Goal: Task Accomplishment & Management: Complete application form

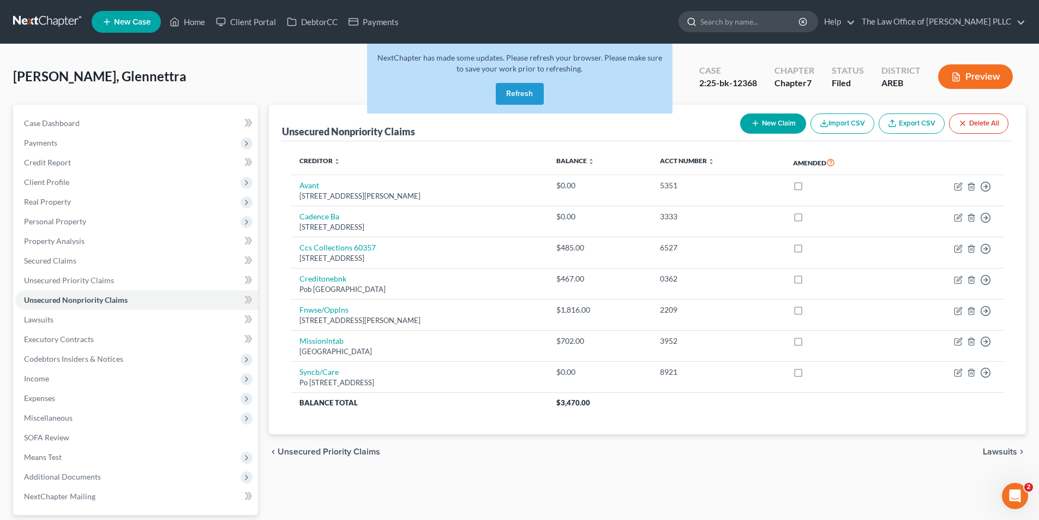
click at [514, 21] on input "search" at bounding box center [750, 21] width 100 height 20
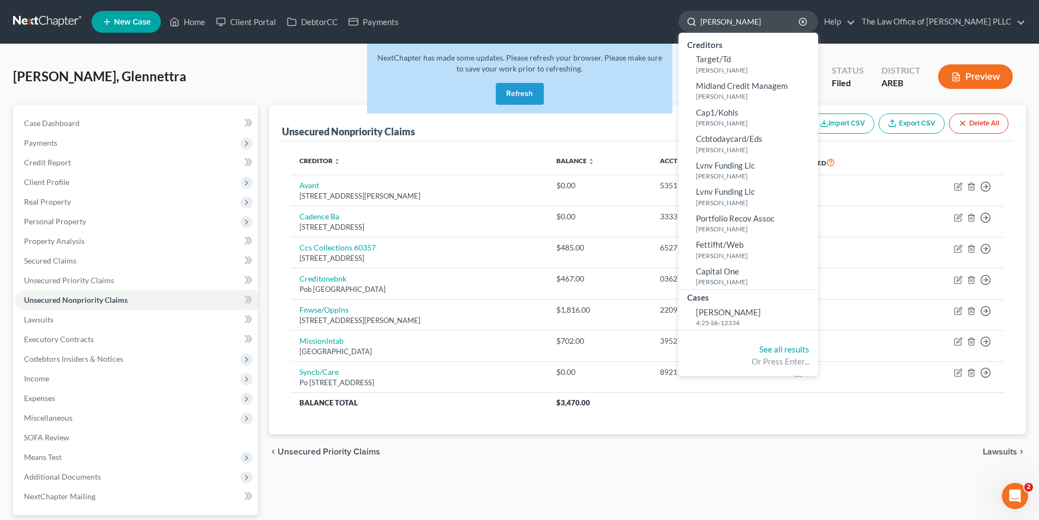
type input "[PERSON_NAME]"
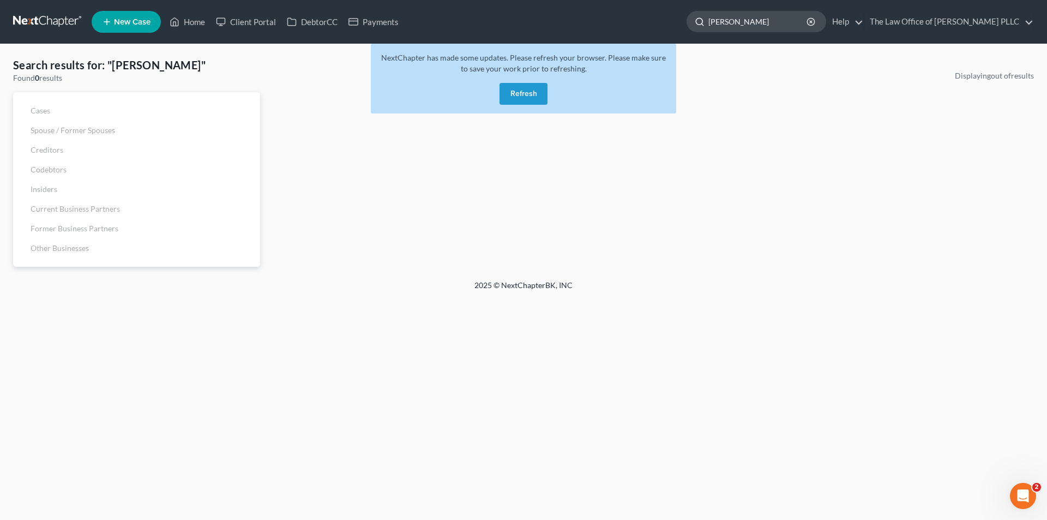
click at [514, 24] on input "[PERSON_NAME]" at bounding box center [758, 21] width 100 height 20
drag, startPoint x: 759, startPoint y: 24, endPoint x: 707, endPoint y: 20, distance: 53.0
click at [514, 20] on div "[PERSON_NAME]" at bounding box center [756, 21] width 140 height 21
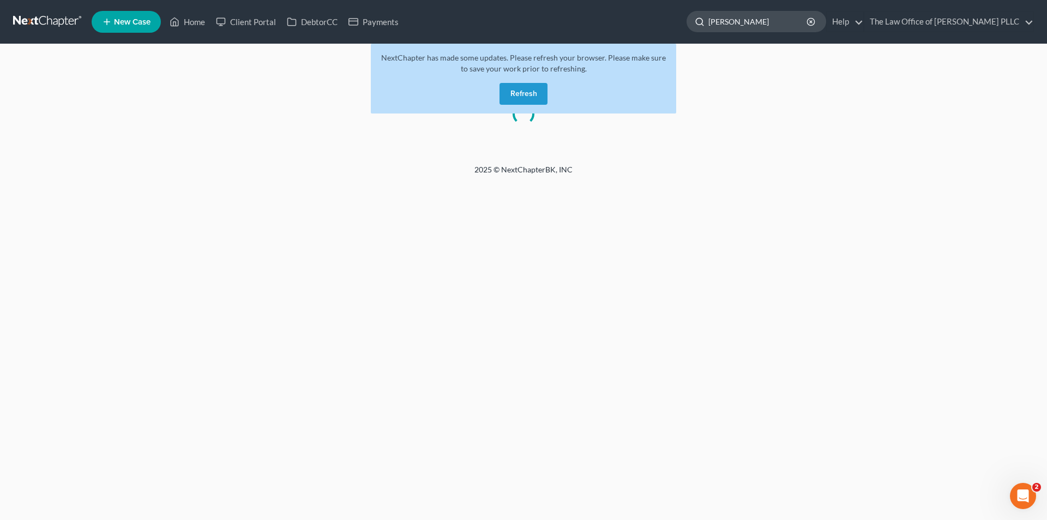
type input "gant"
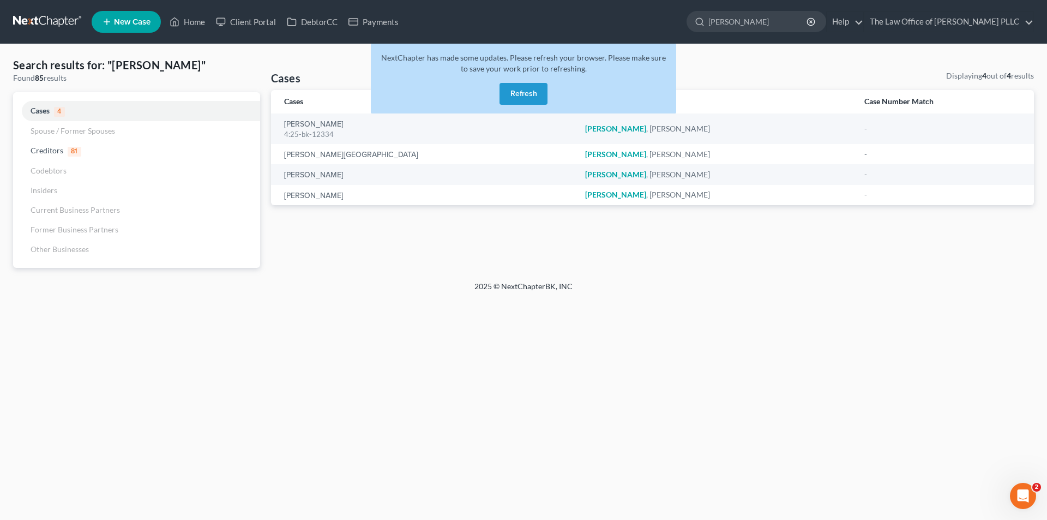
click at [514, 89] on button "Refresh" at bounding box center [523, 94] width 48 height 22
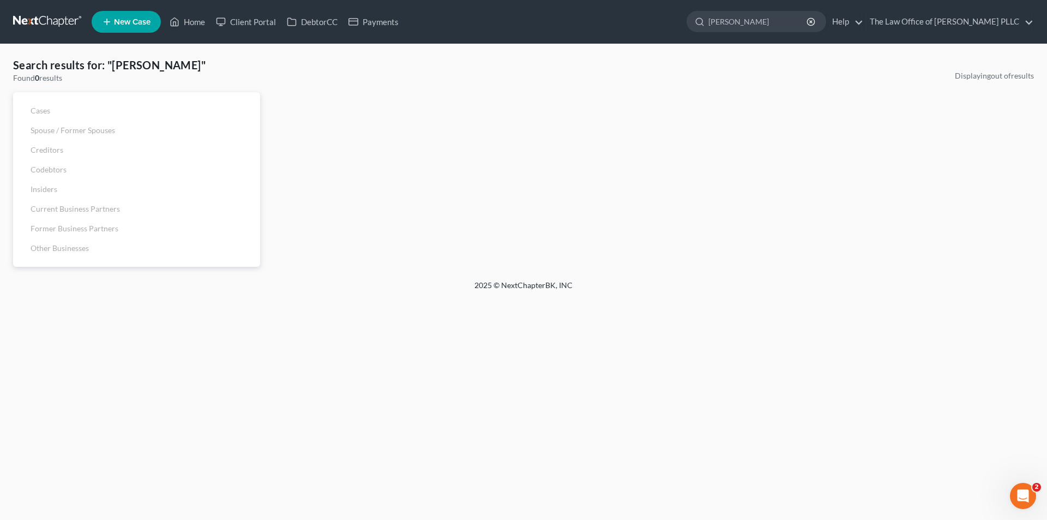
drag, startPoint x: 764, startPoint y: 16, endPoint x: 674, endPoint y: 23, distance: 90.8
click at [674, 23] on ul "New Case Home Client Portal DebtorCC Payments - No Result - See all results Or …" at bounding box center [563, 22] width 942 height 28
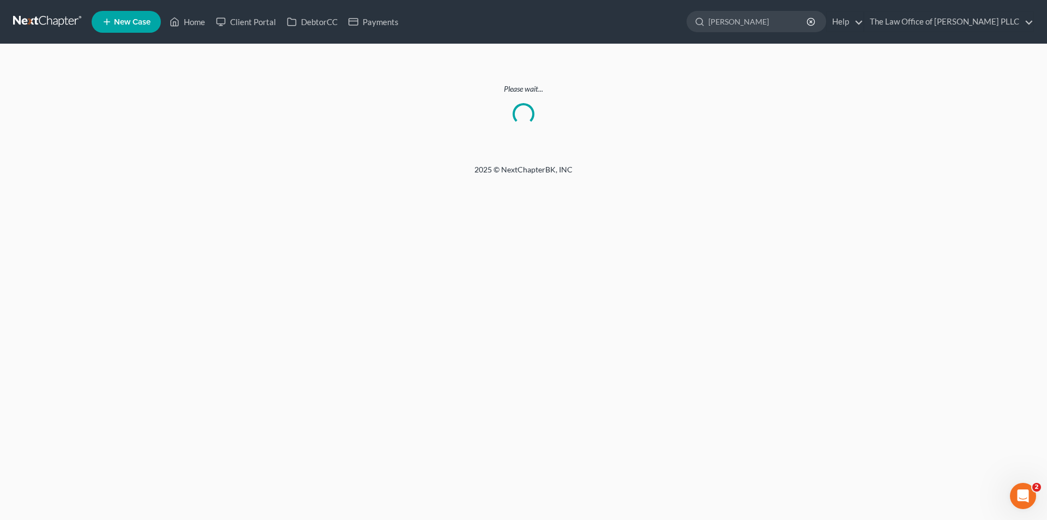
type input "[PERSON_NAME]"
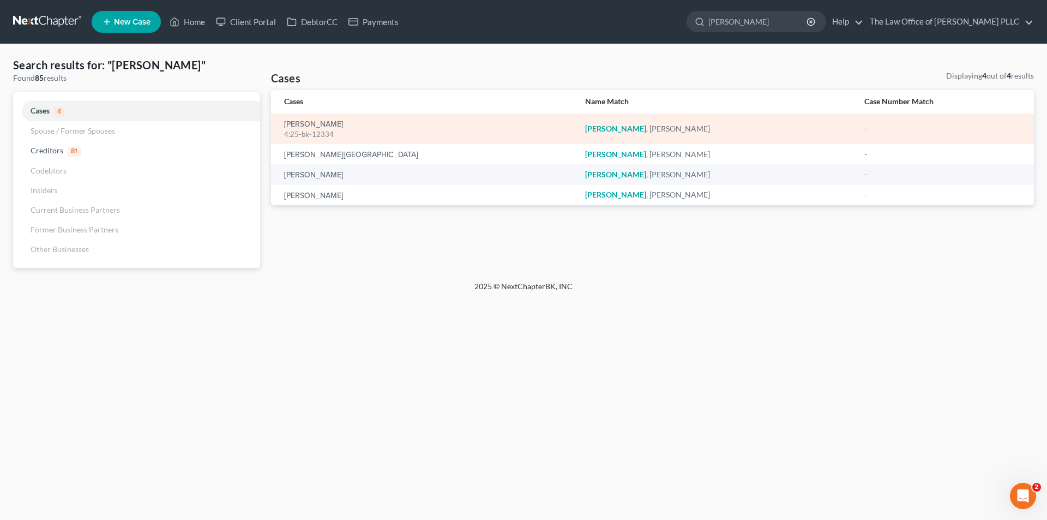
click at [332, 123] on div "[PERSON_NAME] 4:25-bk-12334" at bounding box center [425, 128] width 283 height 21
click at [316, 126] on link "[PERSON_NAME]" at bounding box center [313, 124] width 59 height 8
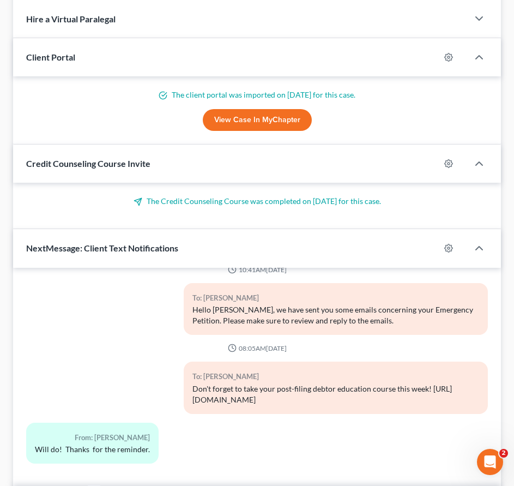
scroll to position [1753, 0]
click at [164, 373] on div "To: [PERSON_NAME] Don't forget to take your post-filing debtor education course…" at bounding box center [257, 392] width 473 height 61
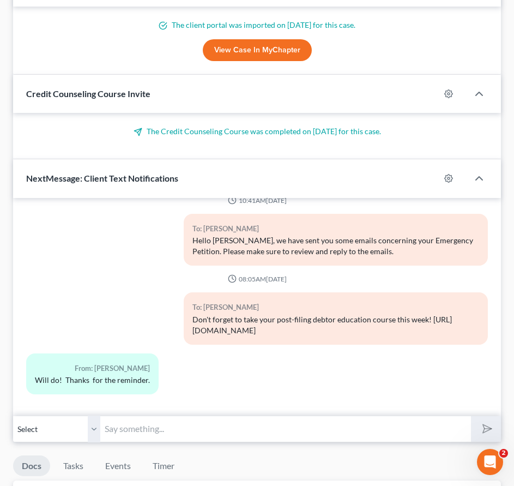
scroll to position [1019, 0]
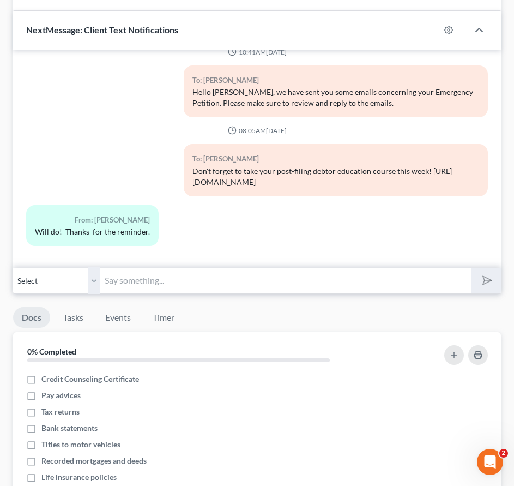
click at [175, 281] on input "text" at bounding box center [285, 280] width 371 height 27
paste input "[DATE] 08:30 AM at Zoom Rice: Meeting ID 255-109-4237, Passcode 5119507030,"
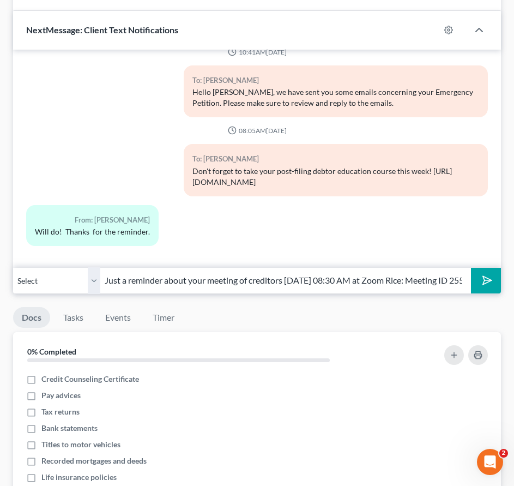
scroll to position [0, 165]
click at [167, 280] on input "Just a reminder about your meeting of creditors [DATE] 08:30 AM at Zoom Rice: M…" at bounding box center [285, 280] width 371 height 27
click at [285, 281] on input "Just a reminder about your meeting of creditorsat 08:30 AM at Zoom Rice: Meetin…" at bounding box center [285, 280] width 371 height 27
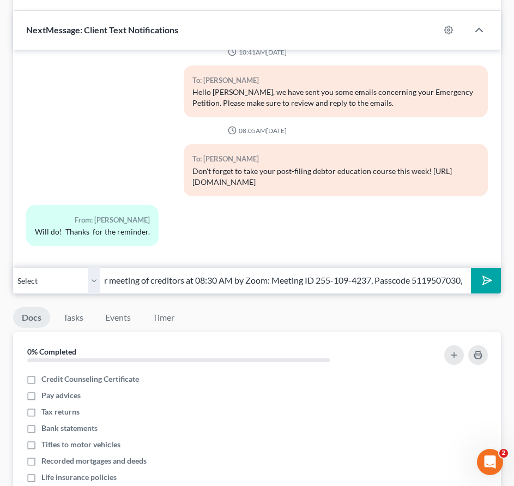
type input "Just a reminder about your meeting of creditors at 08:30 AM by Zoom: Meeting ID…"
click at [477, 283] on button "submit" at bounding box center [486, 281] width 30 height 26
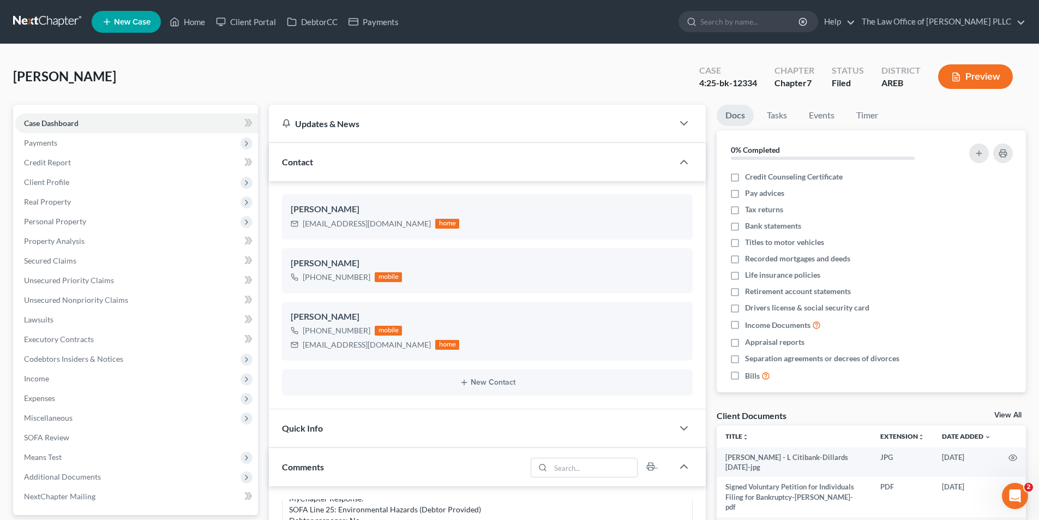
scroll to position [1854, 0]
click at [721, 27] on input "search" at bounding box center [750, 21] width 100 height 20
type input "green"
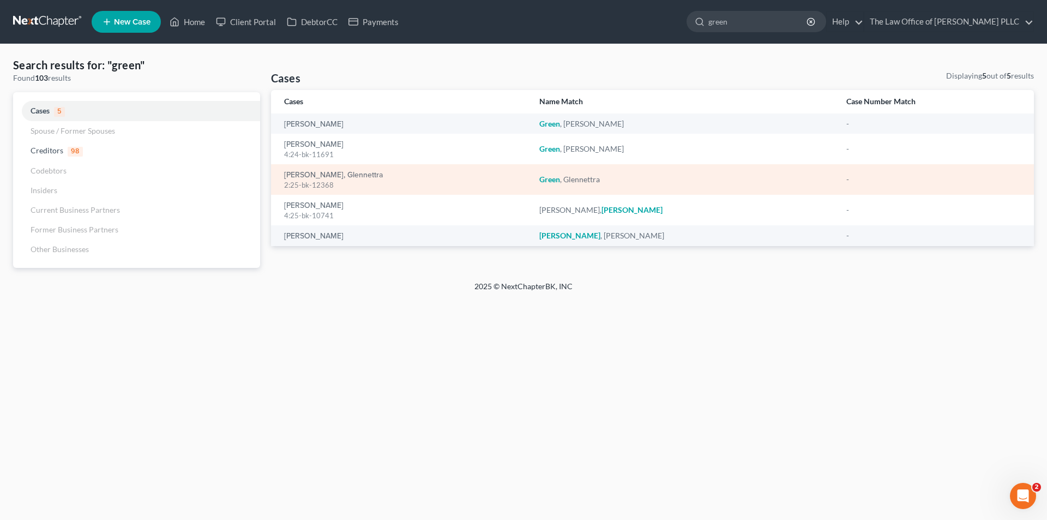
click at [340, 181] on div "2:25-bk-12368" at bounding box center [403, 185] width 238 height 10
click at [337, 174] on link "[PERSON_NAME], Glennettra" at bounding box center [333, 175] width 99 height 8
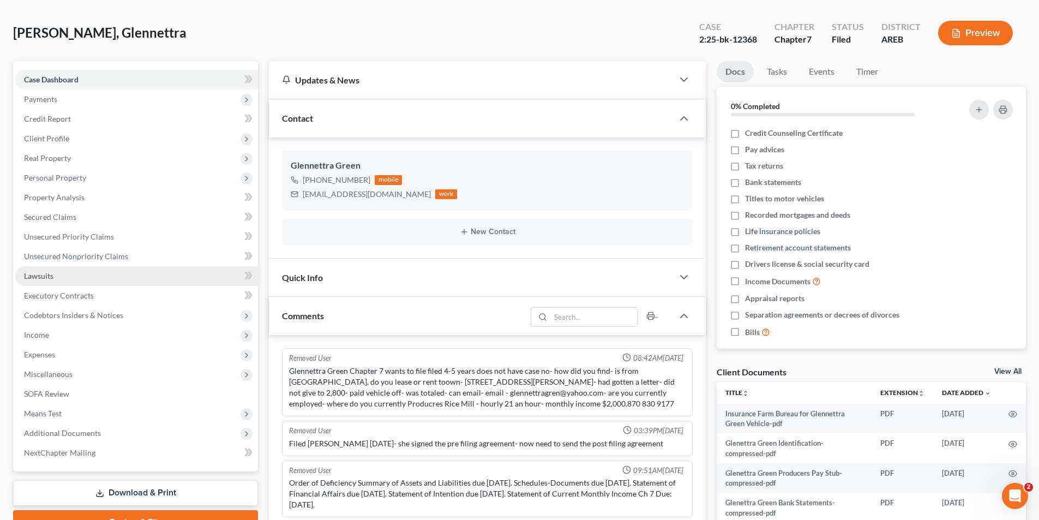
scroll to position [109, 0]
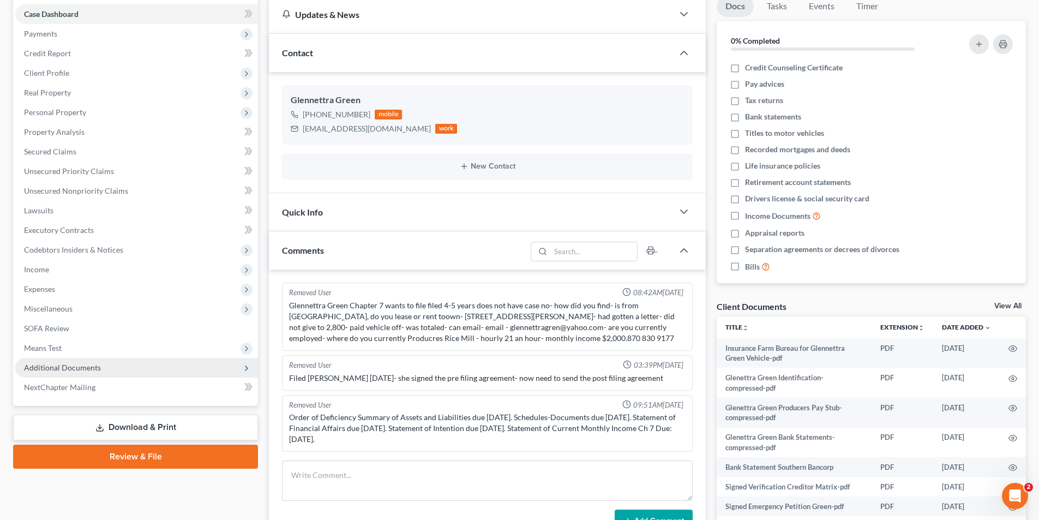
click at [66, 366] on span "Additional Documents" at bounding box center [62, 367] width 77 height 9
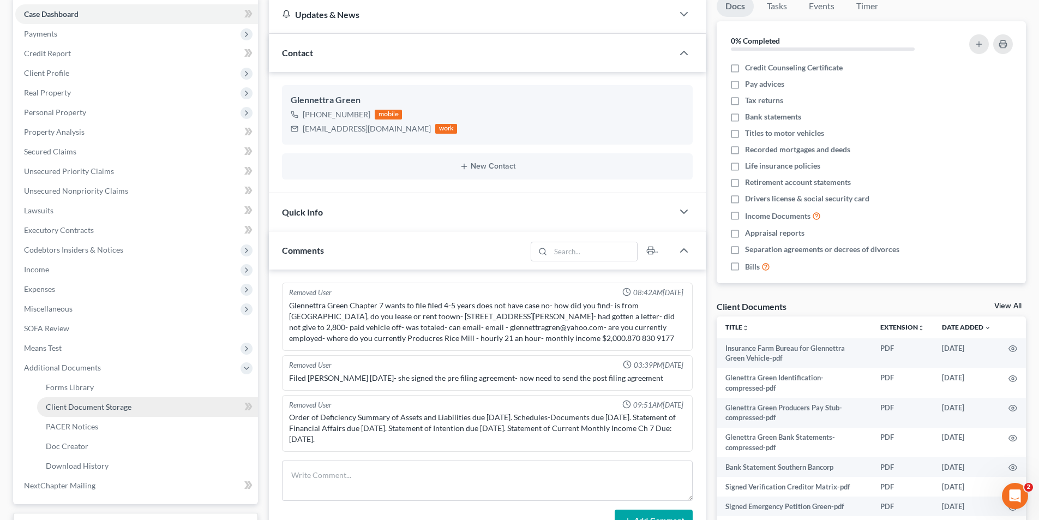
click at [105, 411] on span "Client Document Storage" at bounding box center [89, 406] width 86 height 9
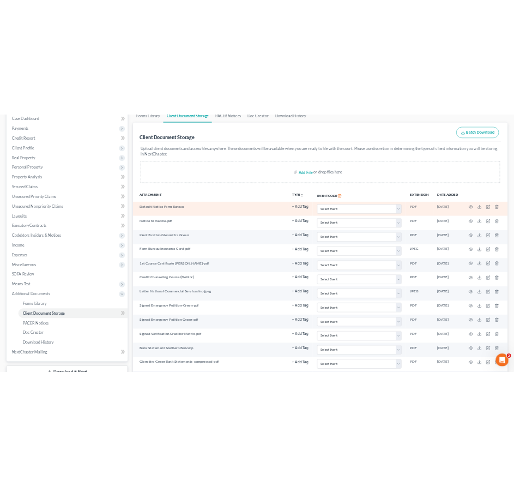
scroll to position [164, 0]
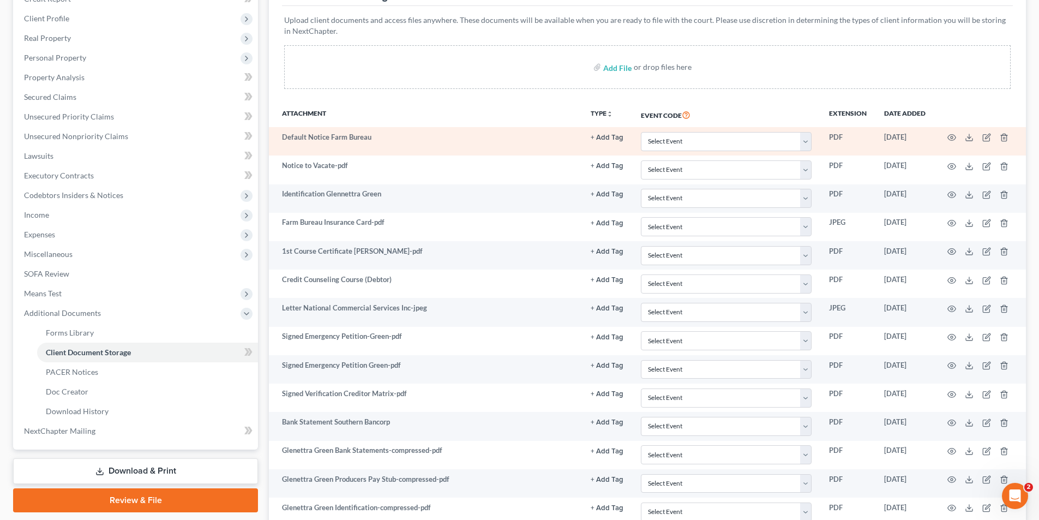
click at [300, 143] on td "Default Notice Farm Bureau" at bounding box center [425, 141] width 313 height 28
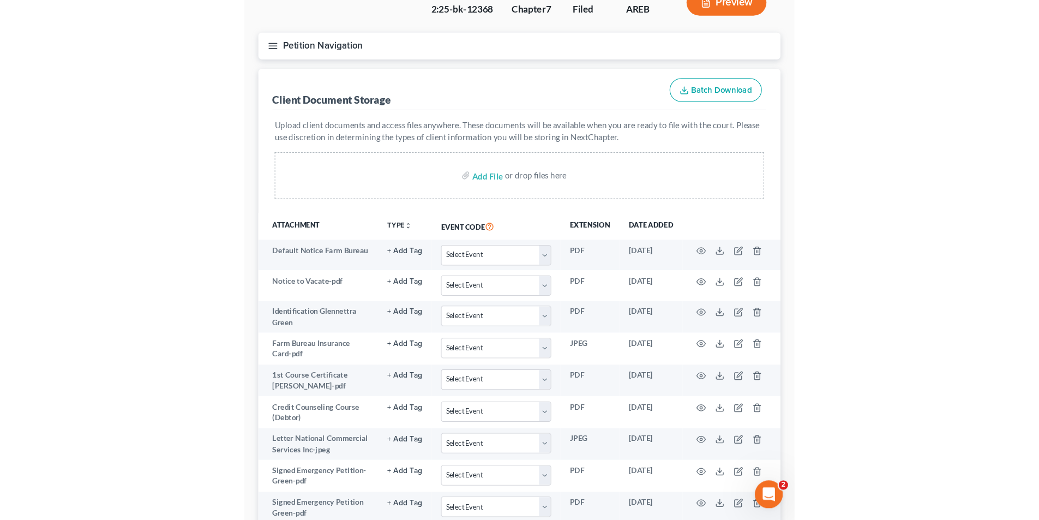
scroll to position [0, 0]
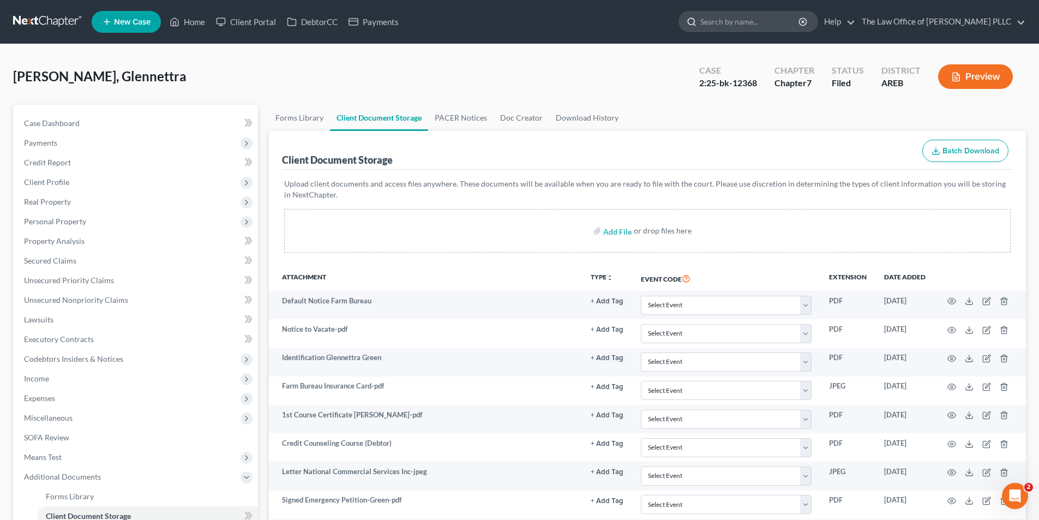
click at [750, 23] on input "search" at bounding box center [750, 21] width 100 height 20
type input "[PERSON_NAME]"
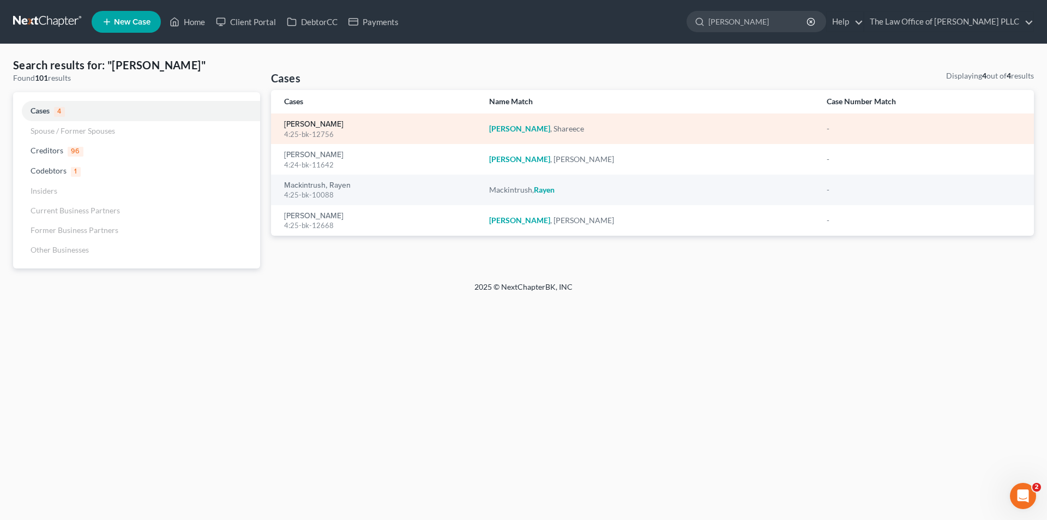
click at [335, 125] on link "[PERSON_NAME]" at bounding box center [313, 124] width 59 height 8
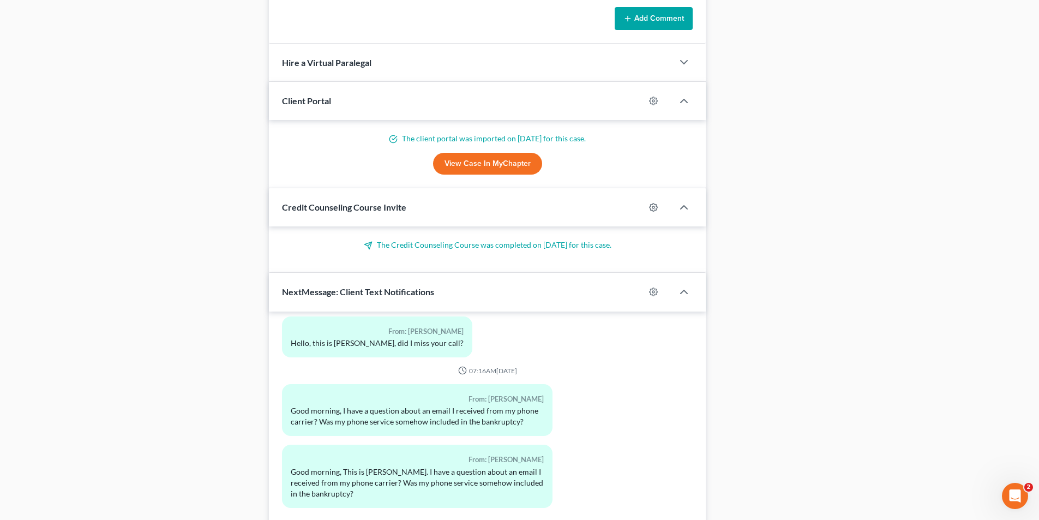
scroll to position [801, 0]
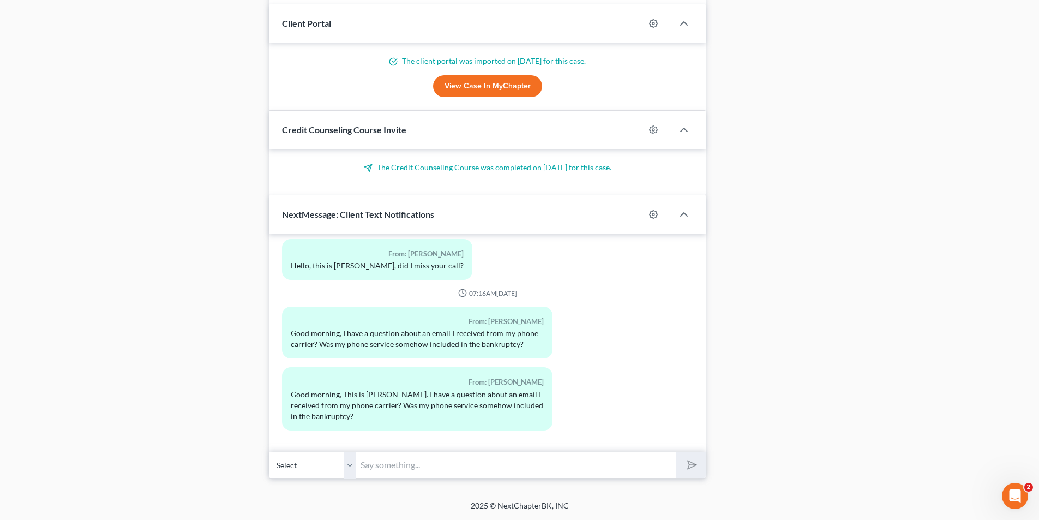
click at [411, 463] on input "text" at bounding box center [515, 464] width 319 height 27
type input "Goodmorning. I know all of your creditors will receive information about your f…"
click at [675, 452] on button "submit" at bounding box center [690, 465] width 30 height 26
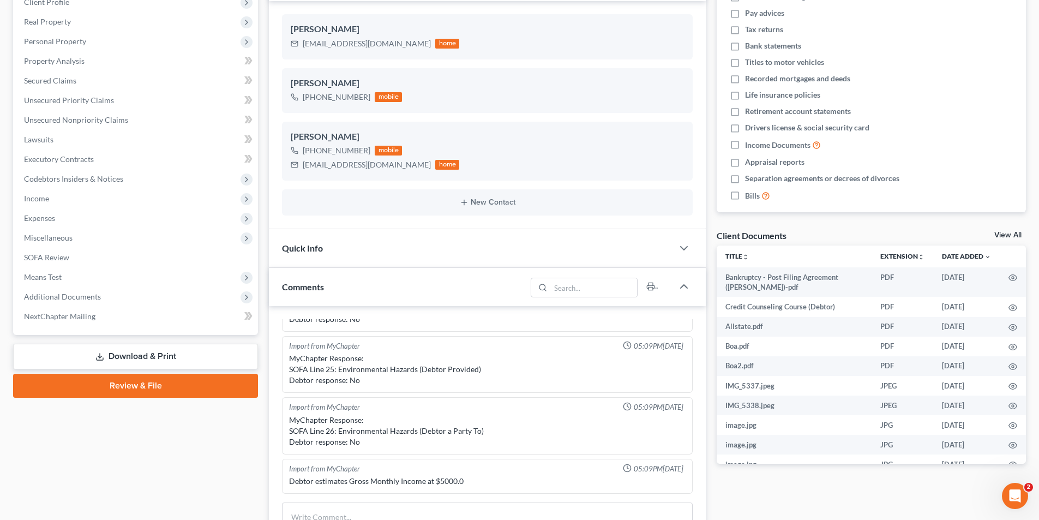
scroll to position [0, 0]
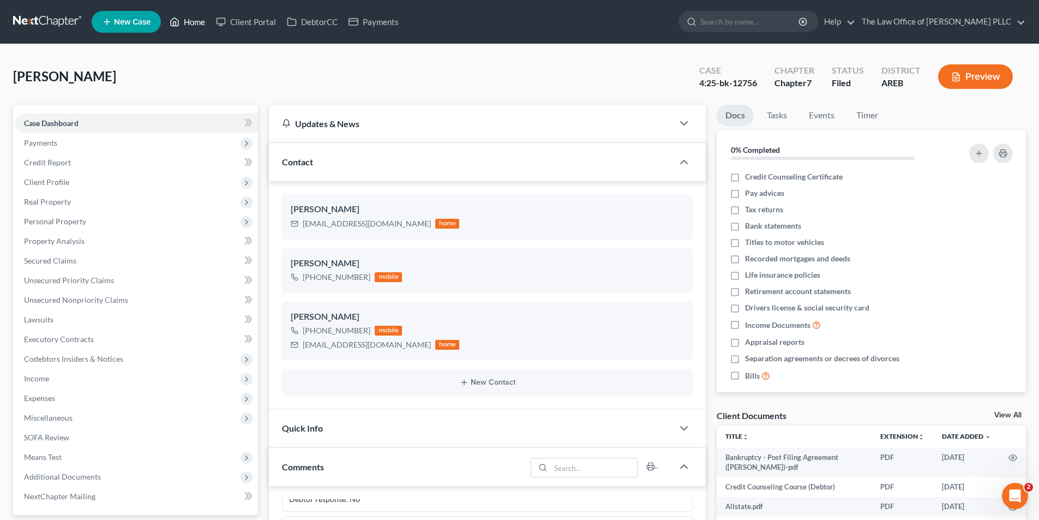
click at [188, 21] on link "Home" at bounding box center [187, 22] width 46 height 20
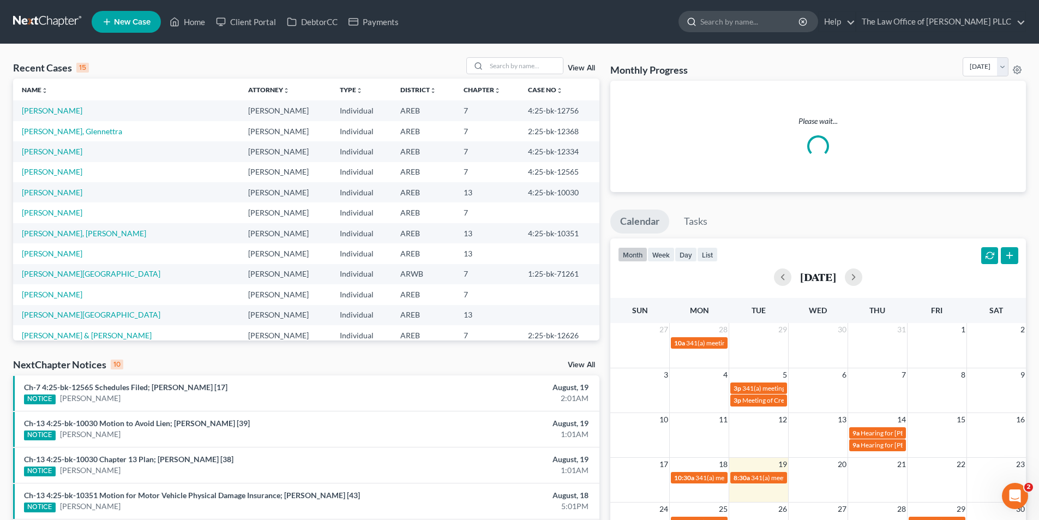
click at [728, 23] on input "search" at bounding box center [750, 21] width 100 height 20
click at [61, 132] on link "[PERSON_NAME], Glennettra" at bounding box center [72, 130] width 100 height 9
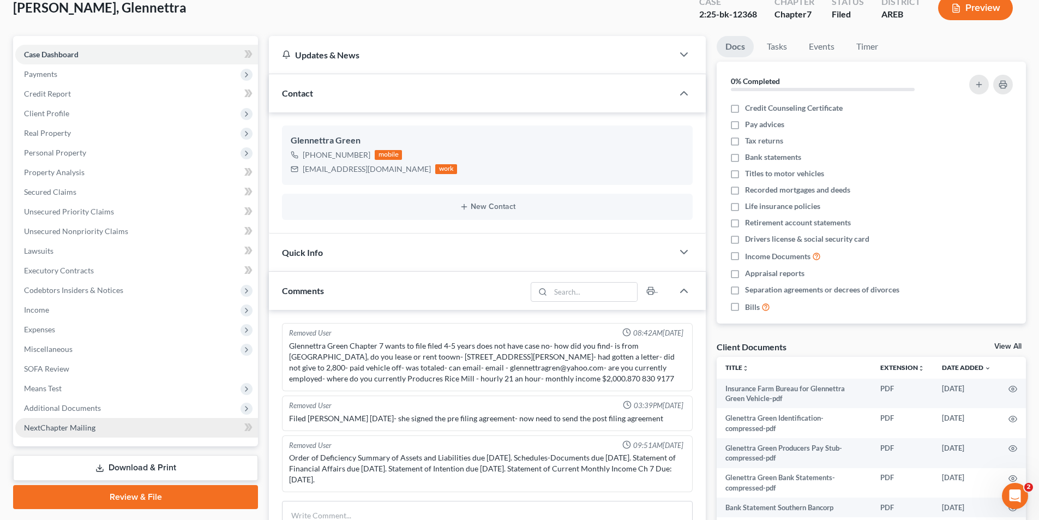
scroll to position [164, 0]
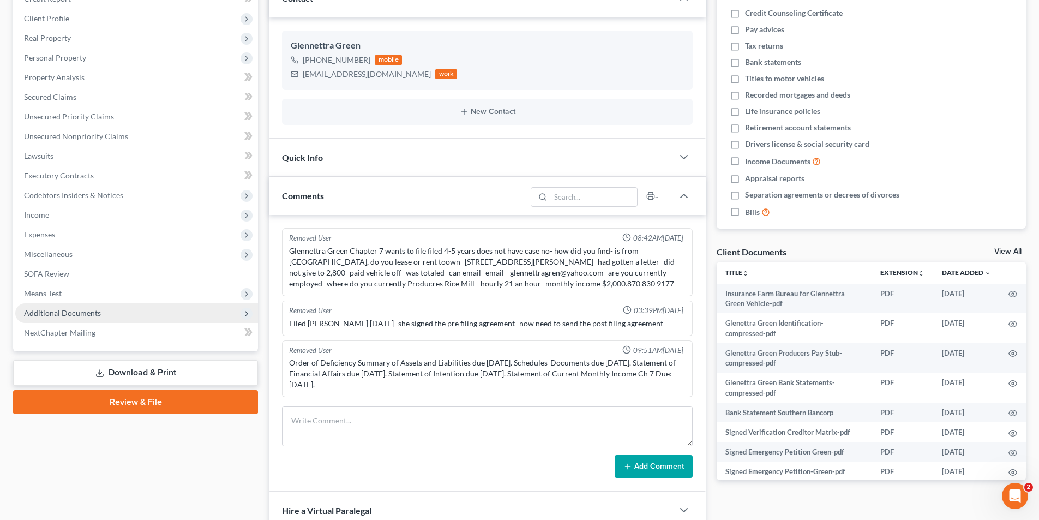
click at [70, 318] on span "Additional Documents" at bounding box center [136, 313] width 243 height 20
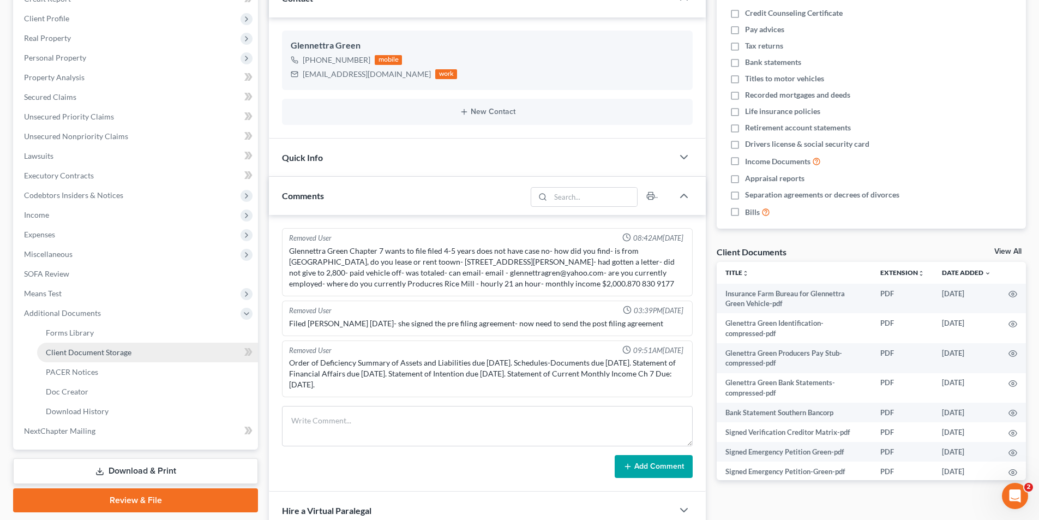
click at [76, 355] on span "Client Document Storage" at bounding box center [89, 351] width 86 height 9
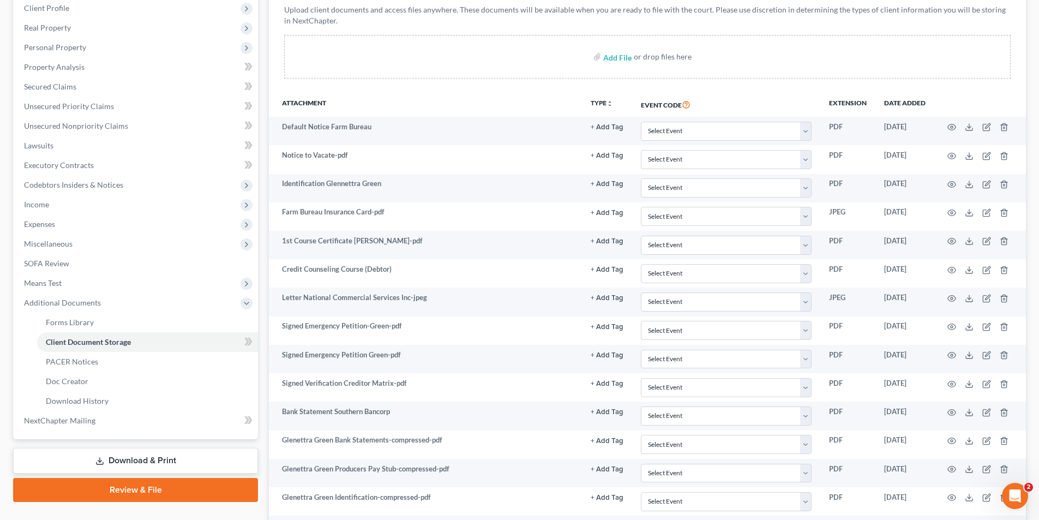
scroll to position [65, 0]
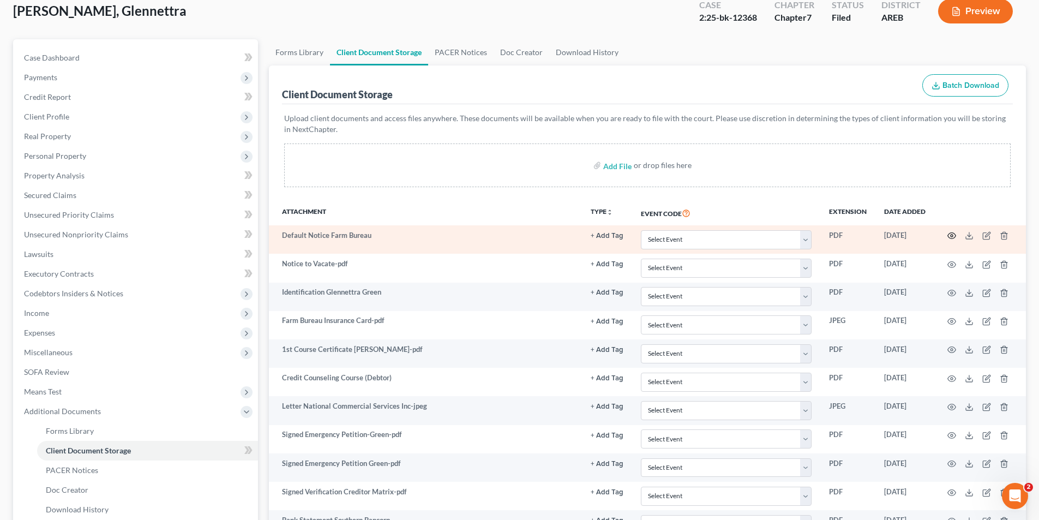
click at [952, 237] on icon "button" at bounding box center [951, 235] width 9 height 9
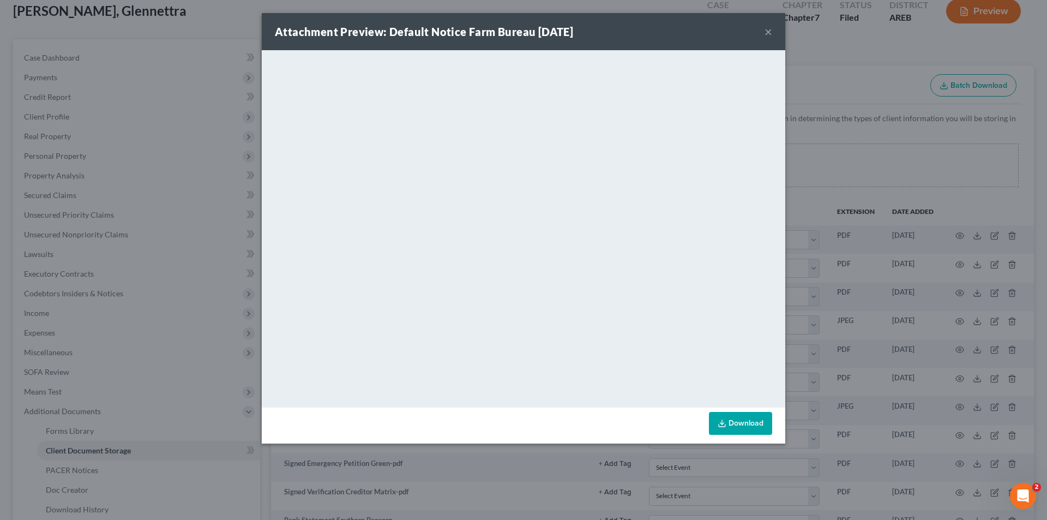
click at [765, 32] on button "×" at bounding box center [768, 31] width 8 height 13
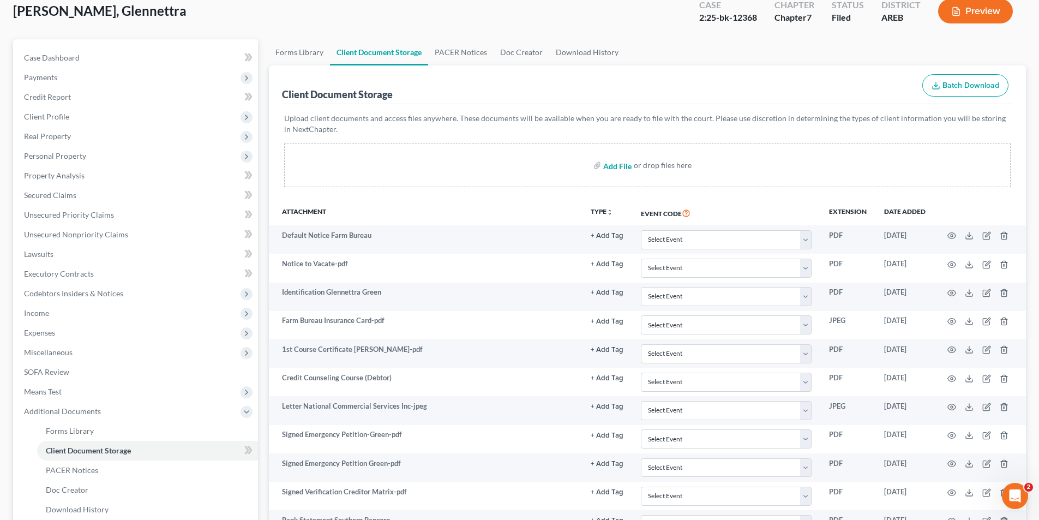
click at [611, 166] on input "file" at bounding box center [616, 165] width 26 height 20
type input "C:\fakepath\Glenettra Green Farm Bureau.pdf"
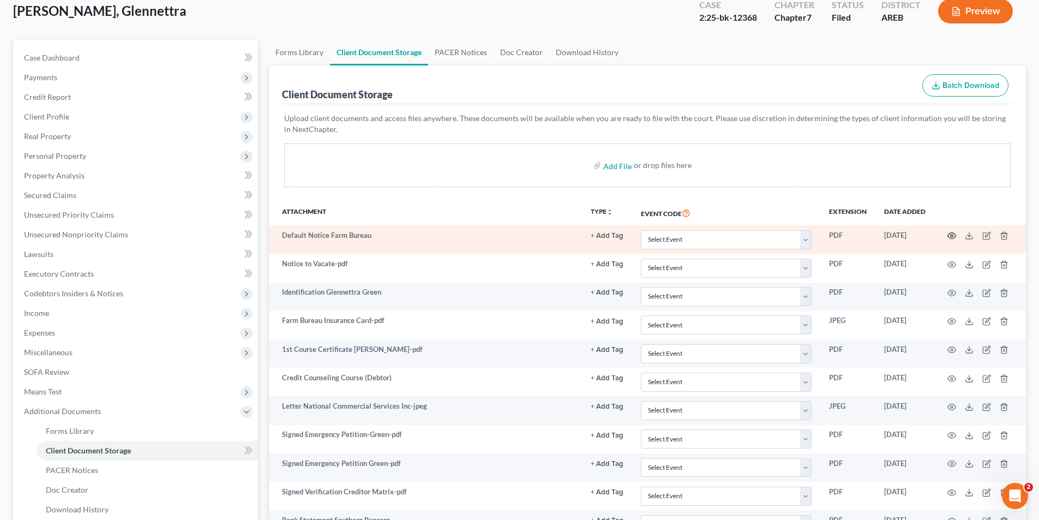
click at [949, 235] on icon "button" at bounding box center [951, 235] width 9 height 9
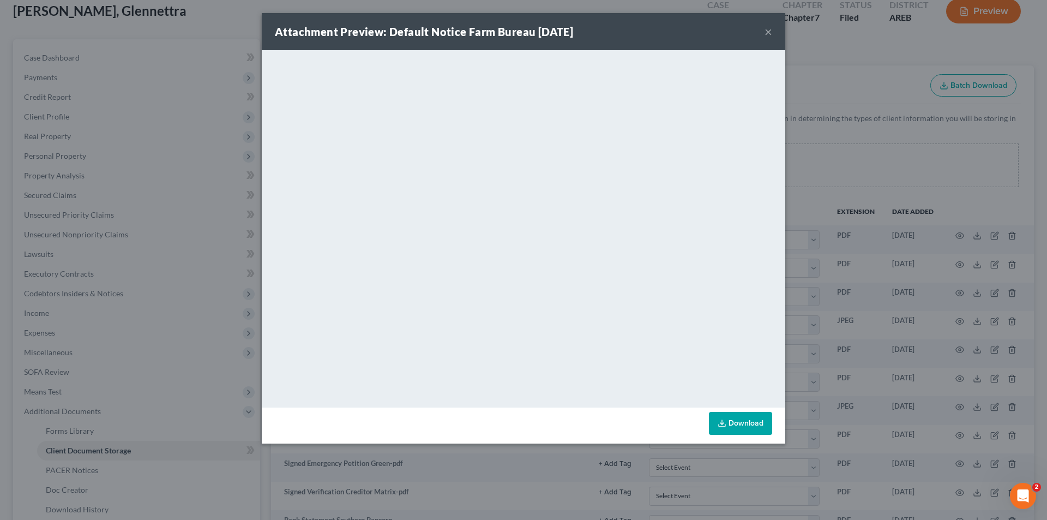
click at [766, 33] on button "×" at bounding box center [768, 31] width 8 height 13
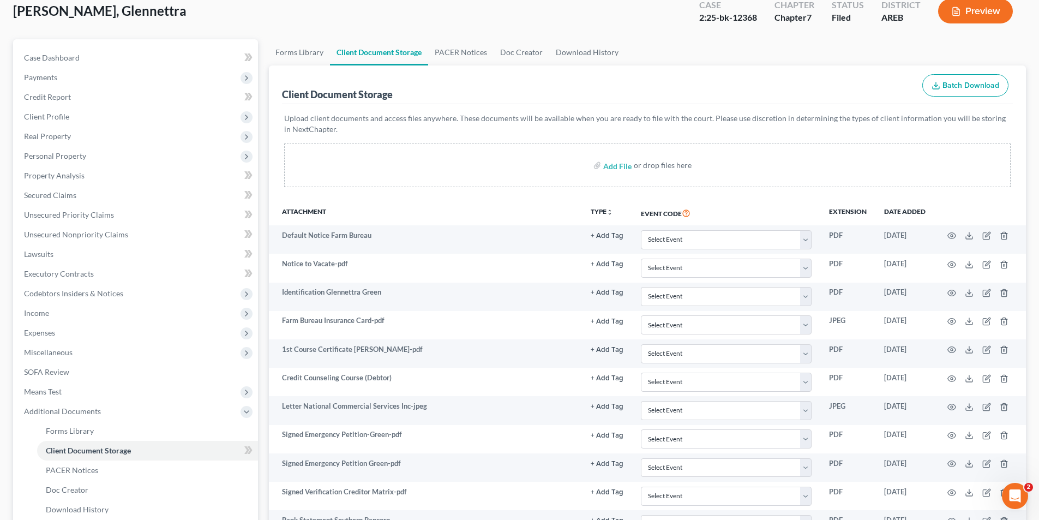
scroll to position [312, 0]
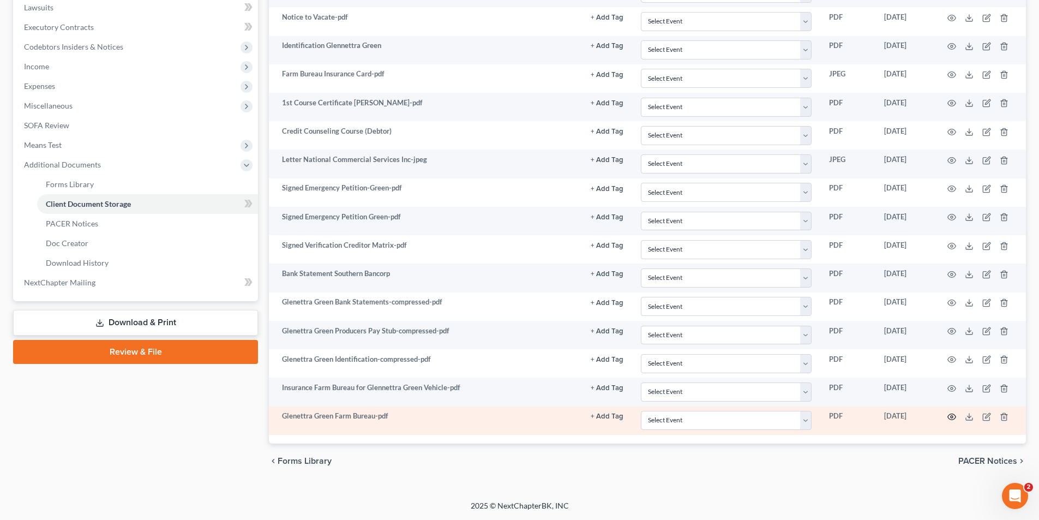
click at [950, 416] on icon "button" at bounding box center [951, 416] width 9 height 9
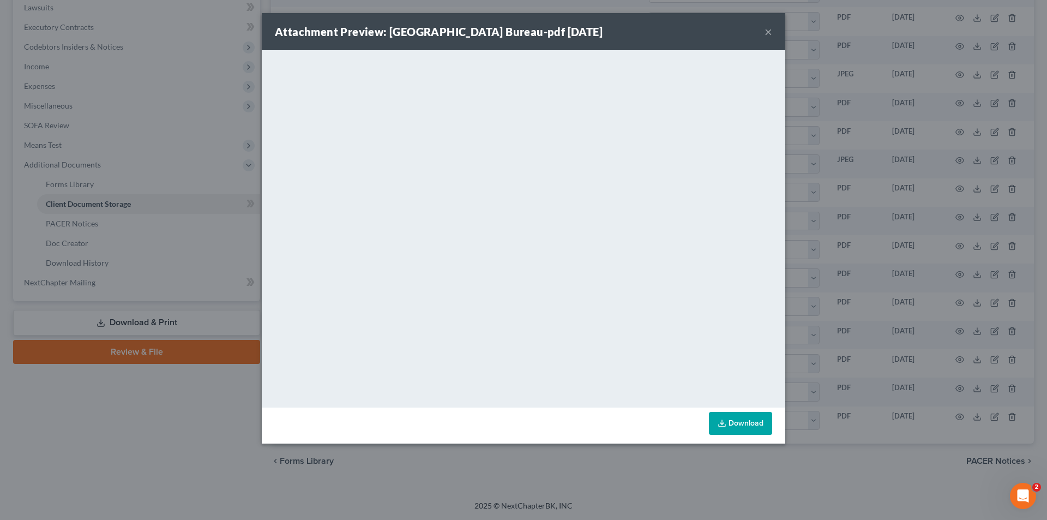
click at [217, 81] on div "Attachment Preview: Glenettra Green Farm Bureau-pdf [DATE] × <object ng-attr-da…" at bounding box center [523, 260] width 1047 height 520
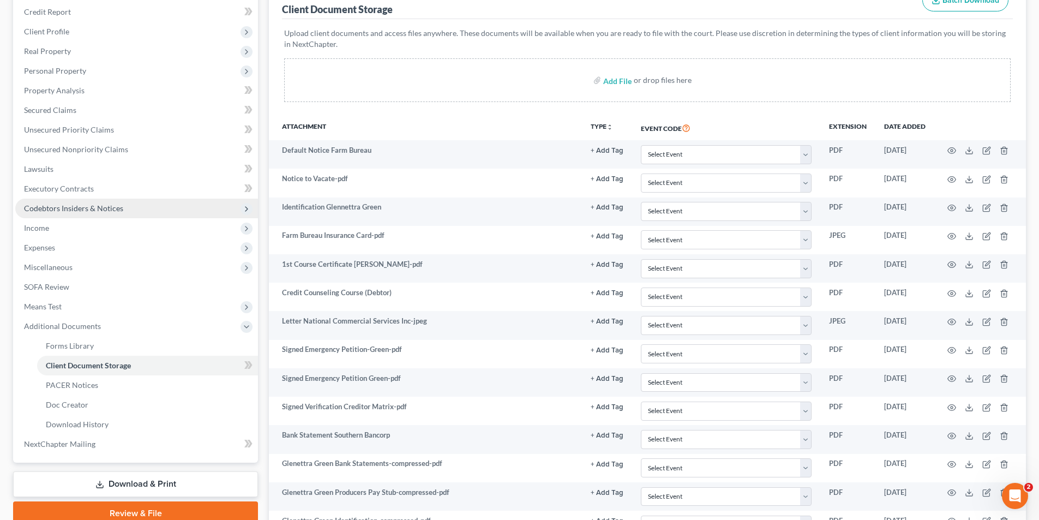
scroll to position [148, 0]
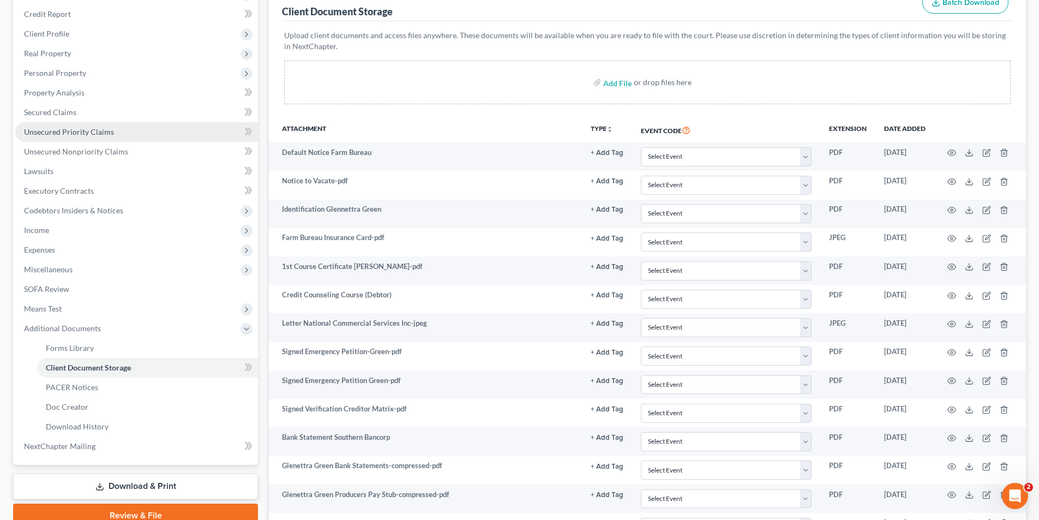
click at [106, 133] on span "Unsecured Priority Claims" at bounding box center [69, 131] width 90 height 9
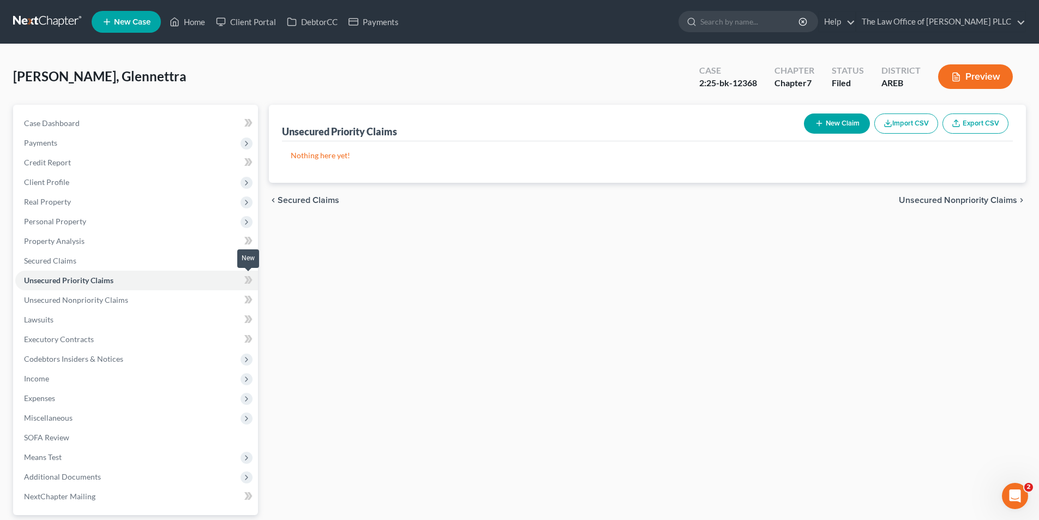
click at [245, 280] on icon at bounding box center [248, 280] width 8 height 14
click at [823, 131] on button "New Claim" at bounding box center [837, 123] width 66 height 20
select select "0"
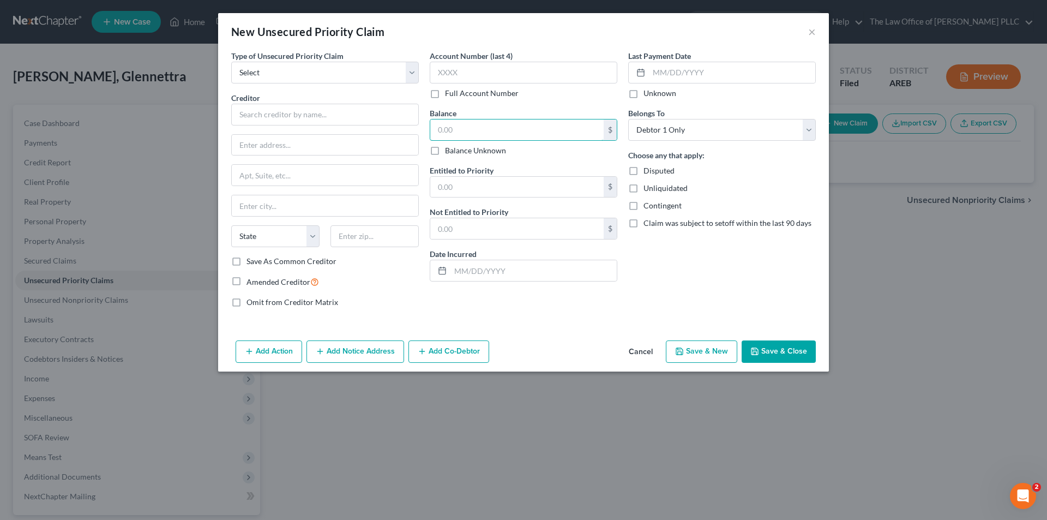
drag, startPoint x: 464, startPoint y: 128, endPoint x: 409, endPoint y: 128, distance: 55.1
click at [409, 128] on div "Type of Unsecured Priority Claim * Select Taxes & Other Government Units Domest…" at bounding box center [523, 183] width 595 height 266
paste input "Charge failed from [PERSON_NAME] for $191.82"
type input "191.82"
drag, startPoint x: 472, startPoint y: 128, endPoint x: 402, endPoint y: 118, distance: 70.5
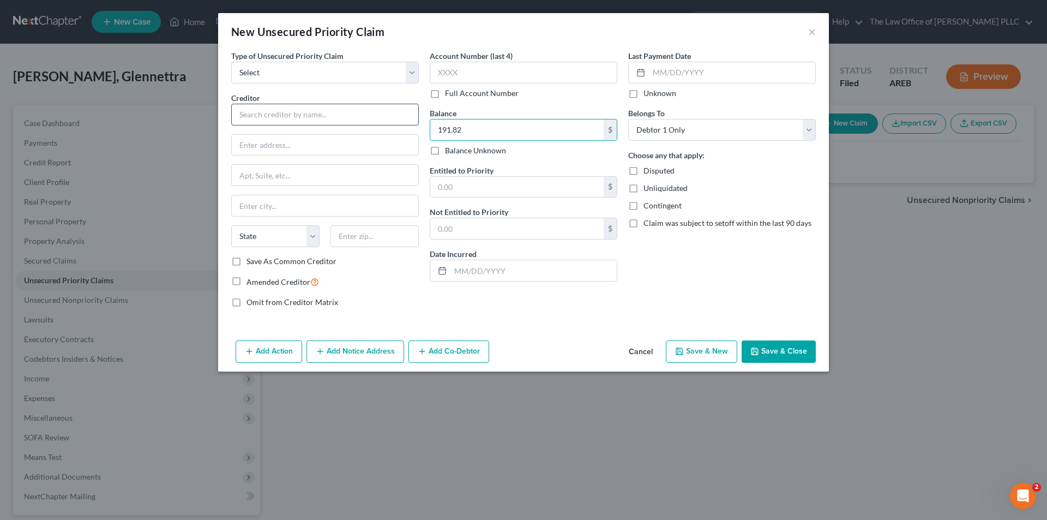
click at [392, 119] on div "Type of Unsecured Priority Claim * Select Taxes & Other Government Units Domest…" at bounding box center [523, 183] width 595 height 266
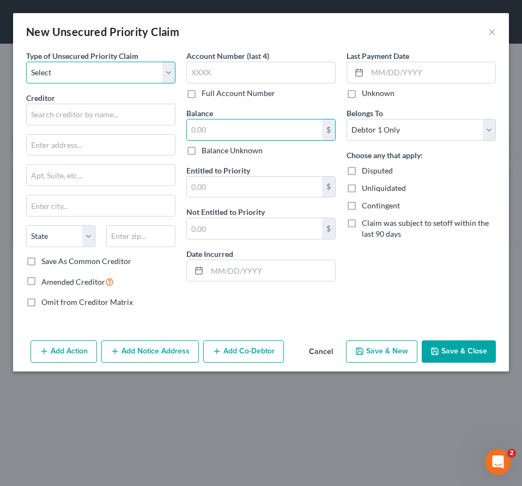
click at [172, 74] on select "Select Taxes & Other Government Units Domestic Support Obligations Extensions o…" at bounding box center [100, 73] width 149 height 22
select select "9"
click at [26, 62] on select "Select Taxes & Other Government Units Domestic Support Obligations Extensions o…" at bounding box center [100, 73] width 149 height 22
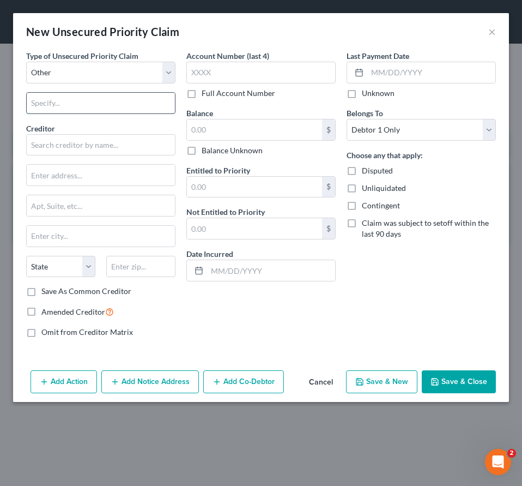
click at [67, 108] on input "text" at bounding box center [101, 103] width 148 height 21
type input "Insurance"
click at [214, 77] on input "text" at bounding box center [260, 73] width 149 height 22
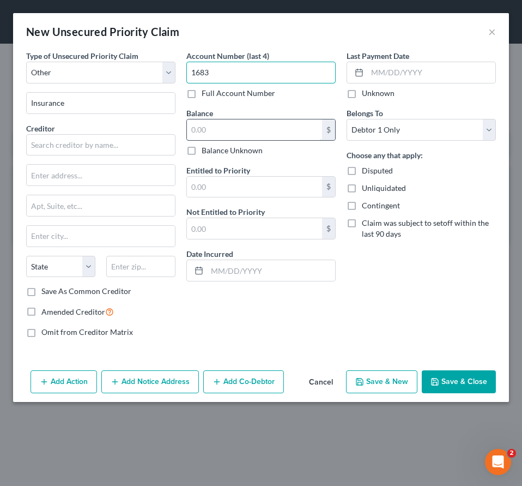
type input "1683"
click at [206, 125] on input "text" at bounding box center [254, 129] width 135 height 21
type input "28,650.85"
click at [362, 94] on label "Unknown" at bounding box center [378, 93] width 33 height 11
click at [366, 94] on input "Unknown" at bounding box center [369, 91] width 7 height 7
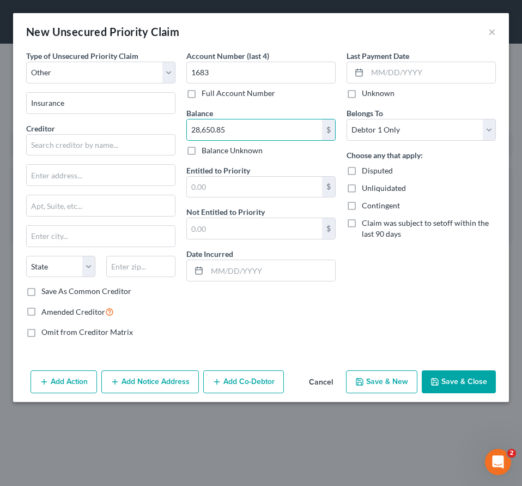
checkbox input "true"
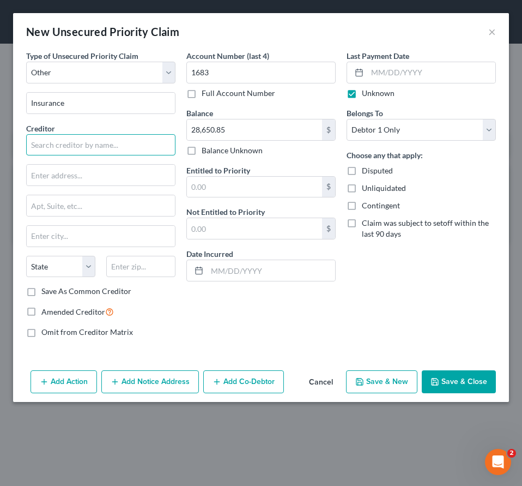
click at [45, 144] on input "text" at bounding box center [100, 145] width 149 height 22
type input "Farm Bureau Insurance"
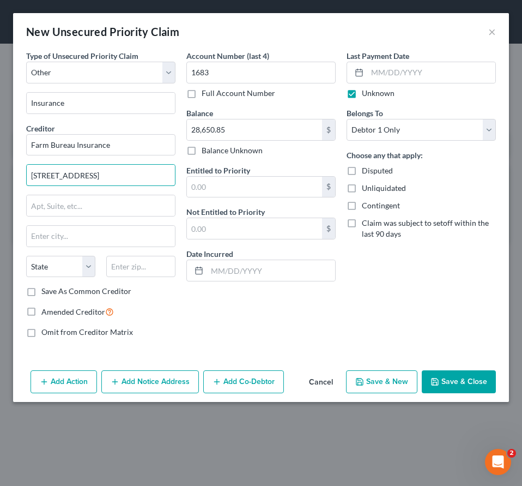
type input "[STREET_ADDRESS]"
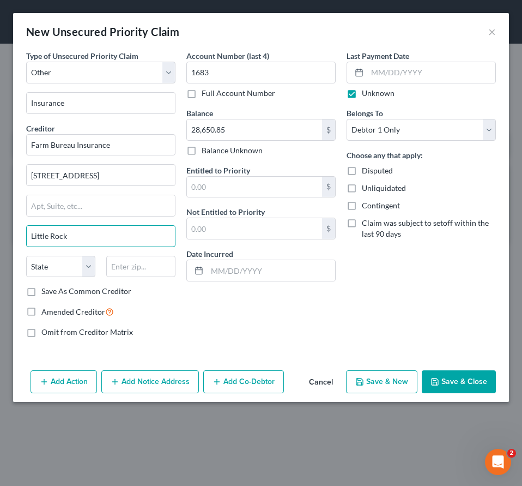
type input "Little Rock"
click at [88, 269] on select "State [US_STATE] AK AR AZ CA CO CT DE DC [GEOGRAPHIC_DATA] [GEOGRAPHIC_DATA] GU…" at bounding box center [60, 267] width 69 height 22
select select "2"
click at [26, 256] on select "State [US_STATE] AK AR AZ CA CO CT DE DC [GEOGRAPHIC_DATA] [GEOGRAPHIC_DATA] GU…" at bounding box center [60, 267] width 69 height 22
click at [131, 263] on input "text" at bounding box center [140, 267] width 69 height 22
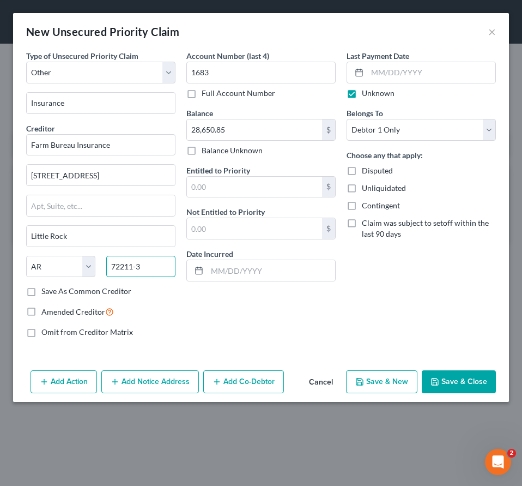
click at [155, 267] on input "72211-3" at bounding box center [140, 267] width 69 height 22
type input "72211-3825"
click at [387, 299] on div "Last Payment Date Unknown Belongs To * Select Debtor 1 Only Debtor 2 Only Debto…" at bounding box center [421, 198] width 160 height 296
click at [273, 19] on div "New Unsecured Priority Claim ×" at bounding box center [261, 31] width 496 height 37
click at [464, 382] on button "Save & Close" at bounding box center [459, 381] width 74 height 23
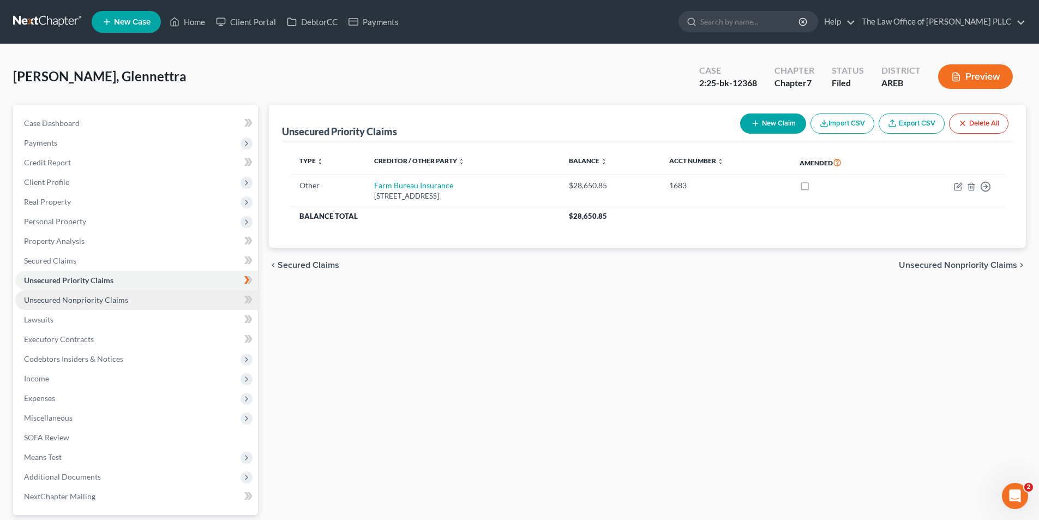
click at [105, 294] on link "Unsecured Nonpriority Claims" at bounding box center [136, 300] width 243 height 20
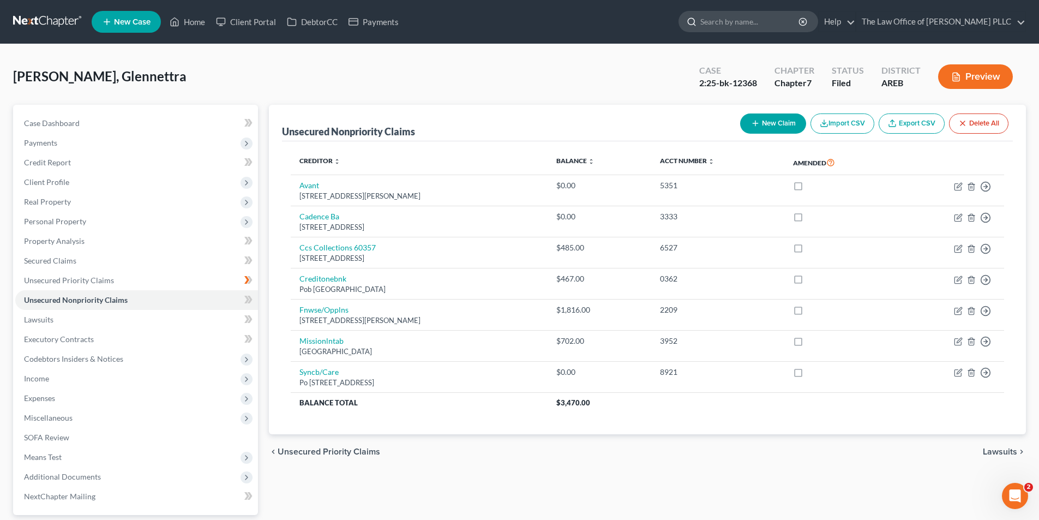
click at [735, 25] on input "search" at bounding box center [750, 21] width 100 height 20
type input "Block"
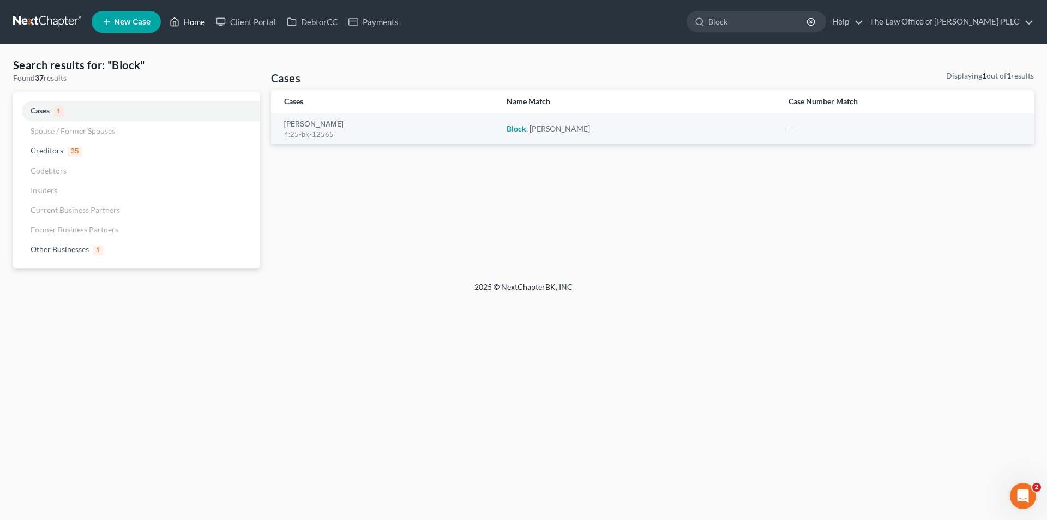
click at [202, 20] on link "Home" at bounding box center [187, 22] width 46 height 20
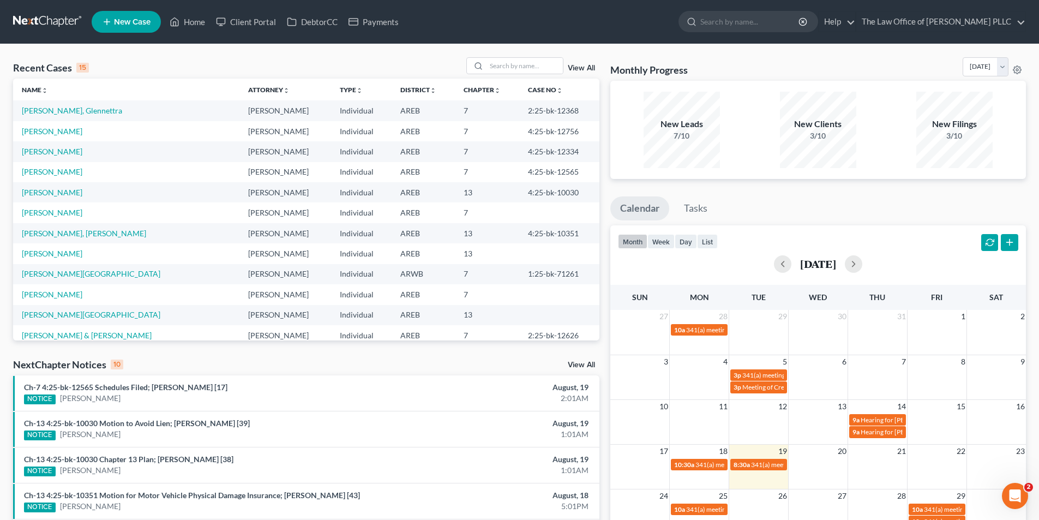
click at [52, 166] on td "[PERSON_NAME]" at bounding box center [126, 172] width 226 height 20
click at [55, 171] on link "[PERSON_NAME]" at bounding box center [52, 171] width 61 height 9
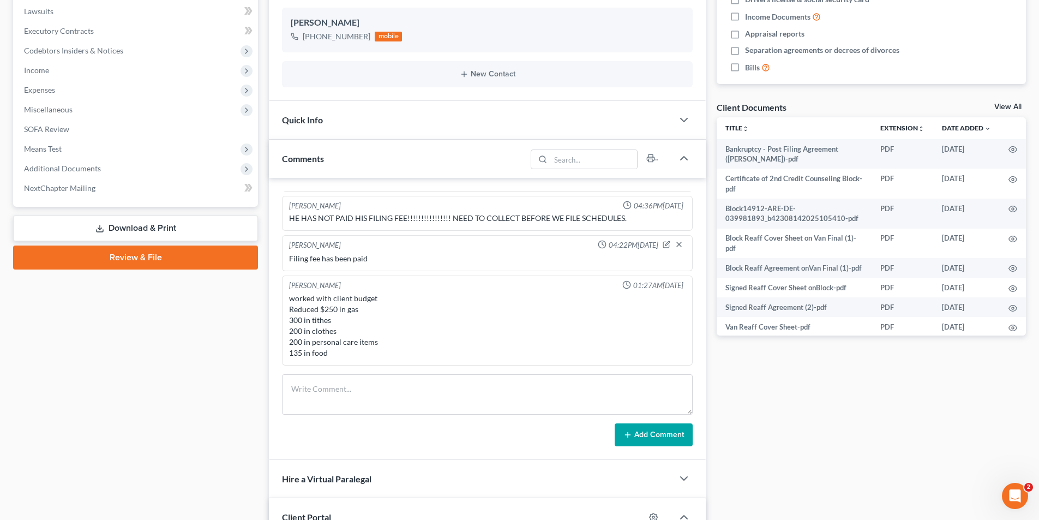
scroll to position [327, 0]
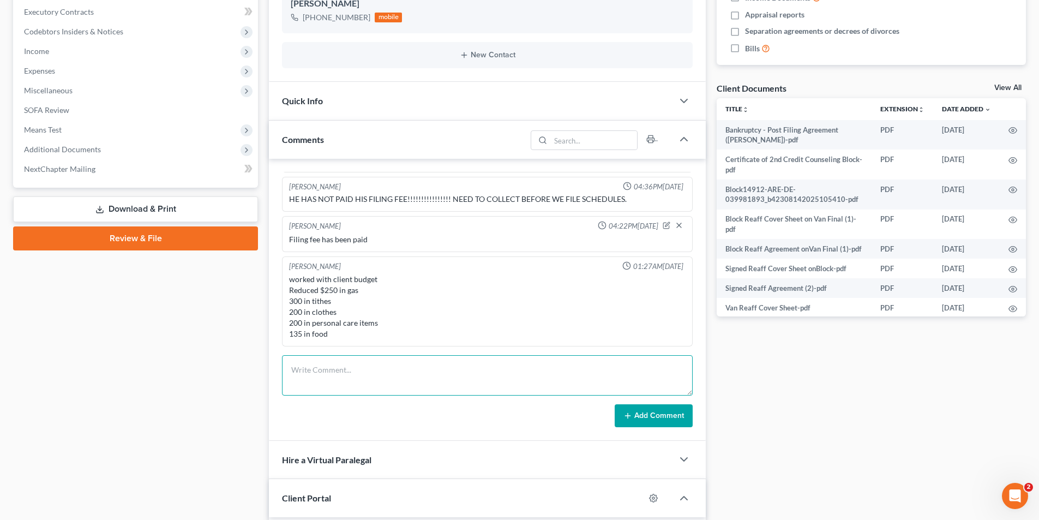
click at [323, 365] on textarea at bounding box center [487, 375] width 411 height 40
type textarea "Block expenses that were used on the reaffirmation agreement: Took 6a from 695 …"
click at [629, 407] on button "Add Comment" at bounding box center [653, 415] width 78 height 23
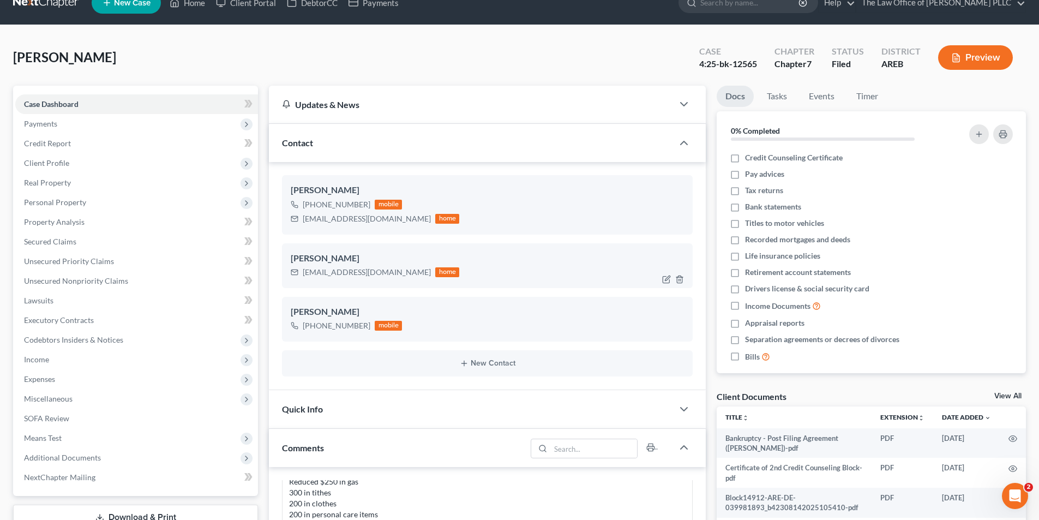
scroll to position [0, 0]
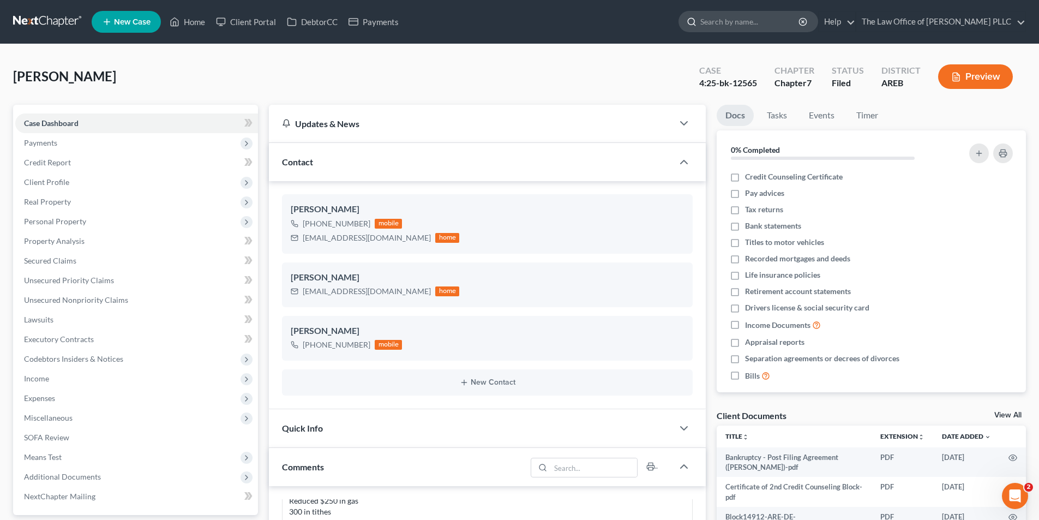
click at [726, 20] on input "search" at bounding box center [750, 21] width 100 height 20
type input "s"
type input "[PERSON_NAME]"
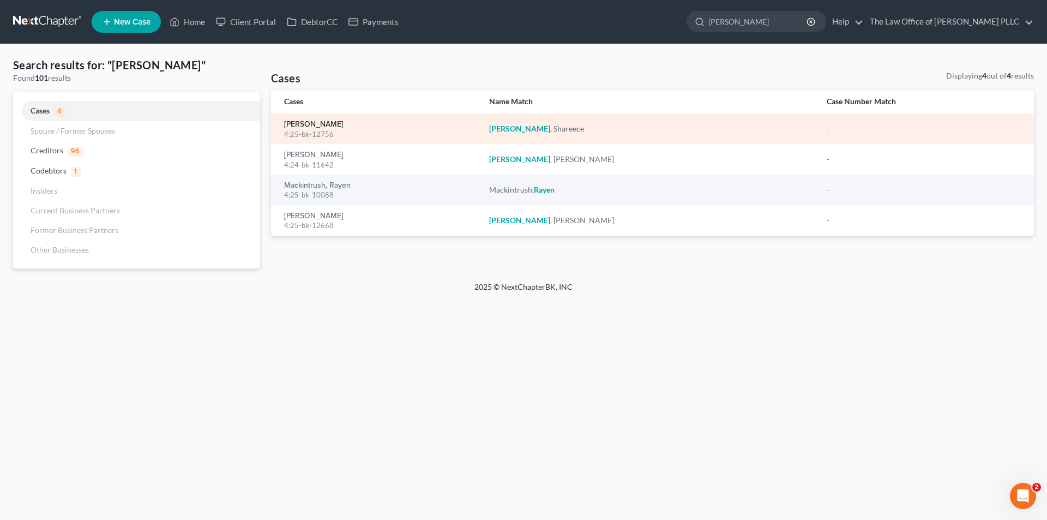
click at [322, 128] on link "[PERSON_NAME]" at bounding box center [313, 124] width 59 height 8
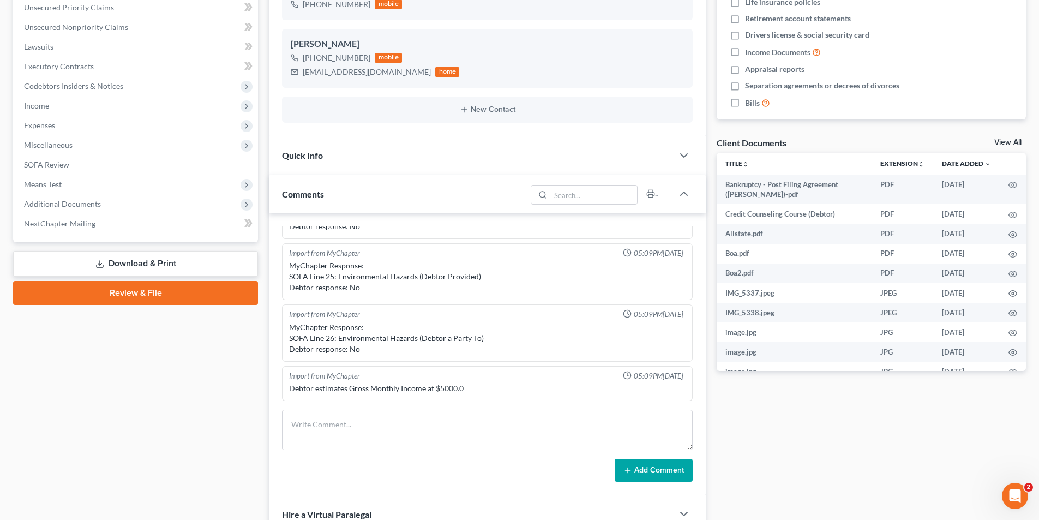
scroll to position [376, 0]
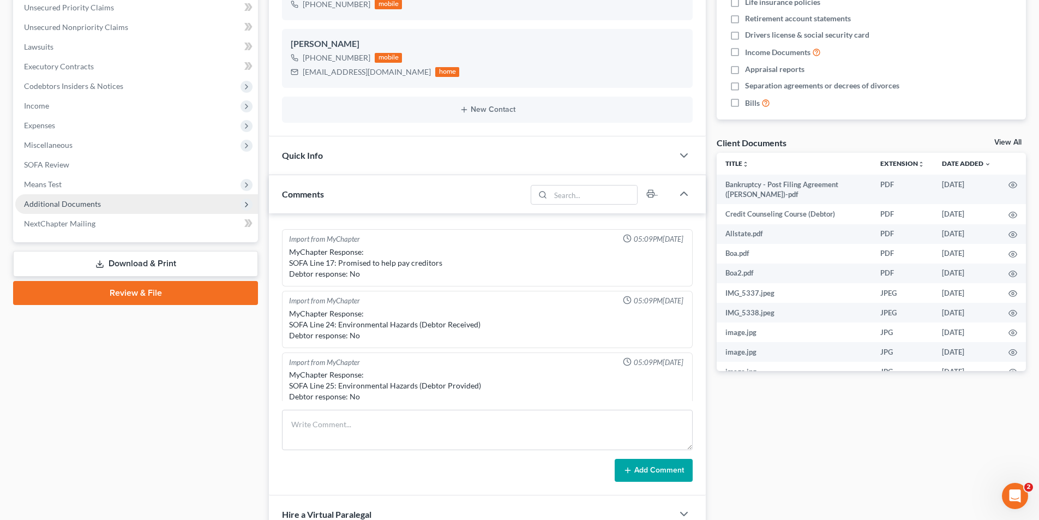
click at [80, 207] on span "Additional Documents" at bounding box center [62, 203] width 77 height 9
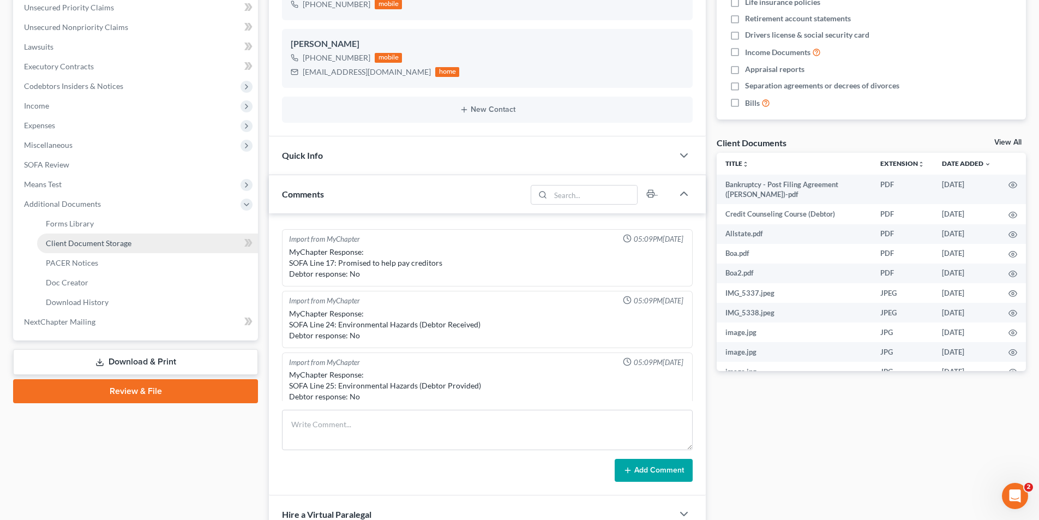
click at [94, 244] on span "Client Document Storage" at bounding box center [89, 242] width 86 height 9
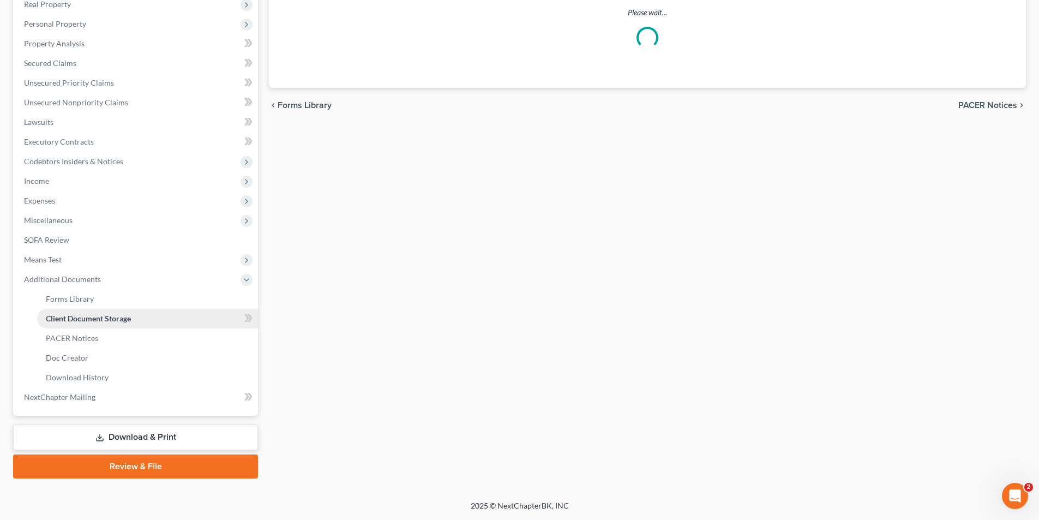
scroll to position [107, 0]
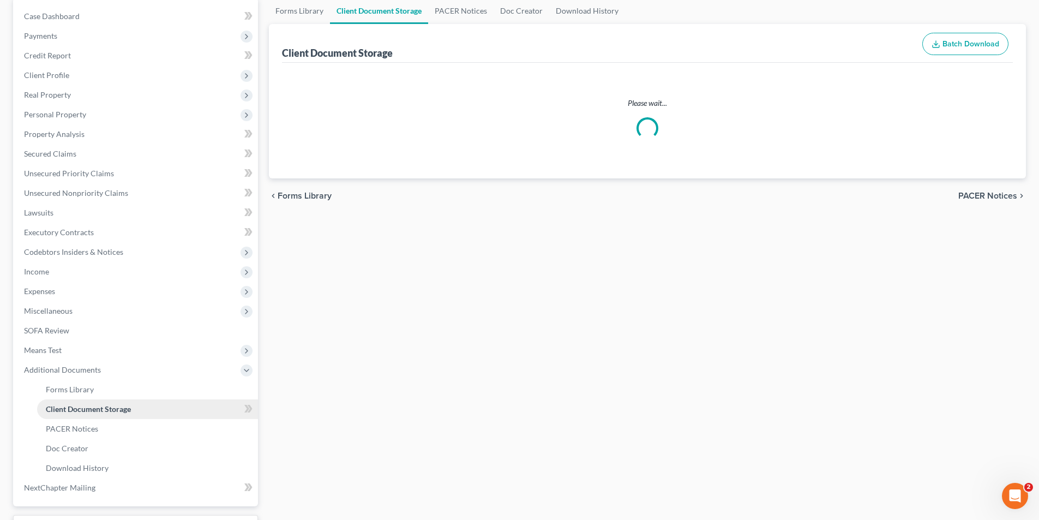
select select "0"
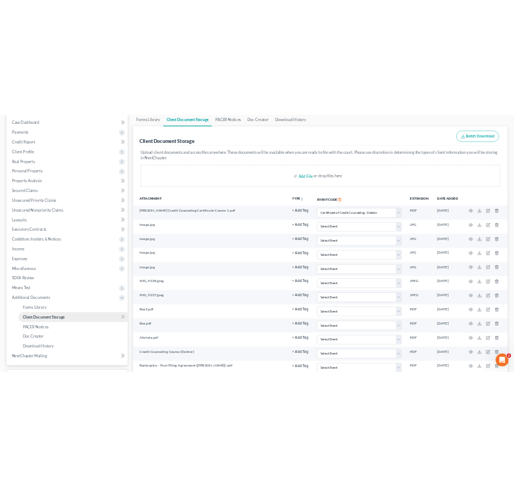
scroll to position [0, 0]
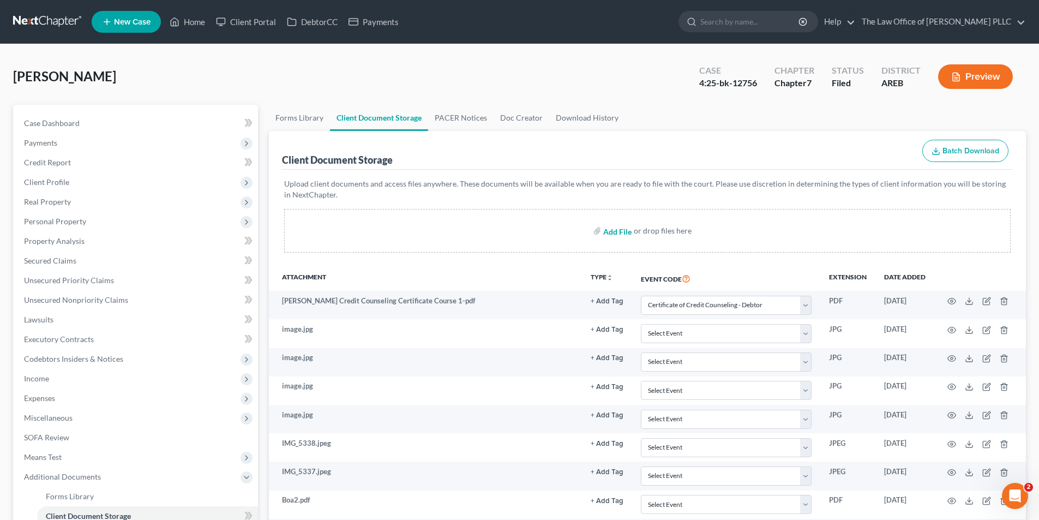
click at [613, 232] on input "file" at bounding box center [616, 231] width 26 height 20
type input "C:\fakepath\[PERSON_NAME] No proof of claim deadline.pdf"
select select "0"
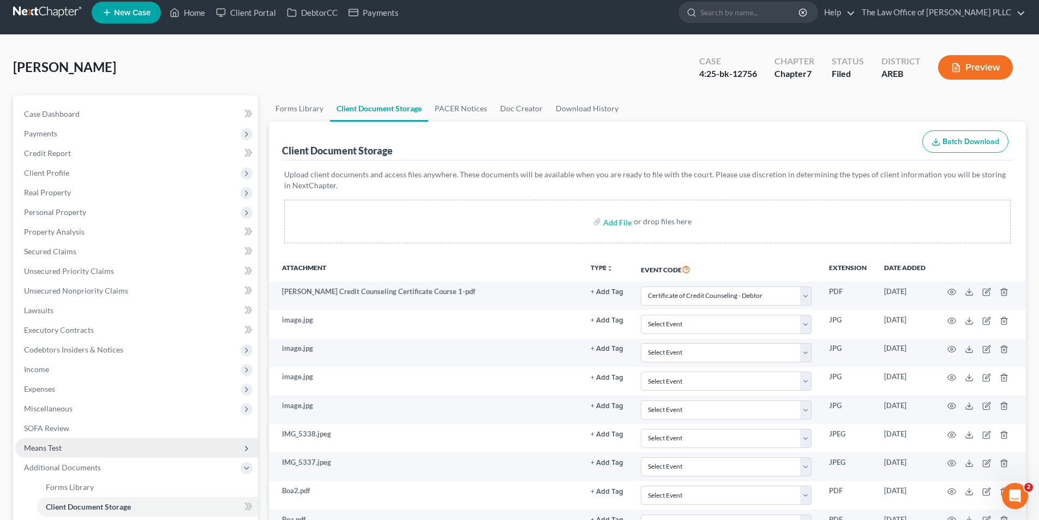
scroll to position [8, 0]
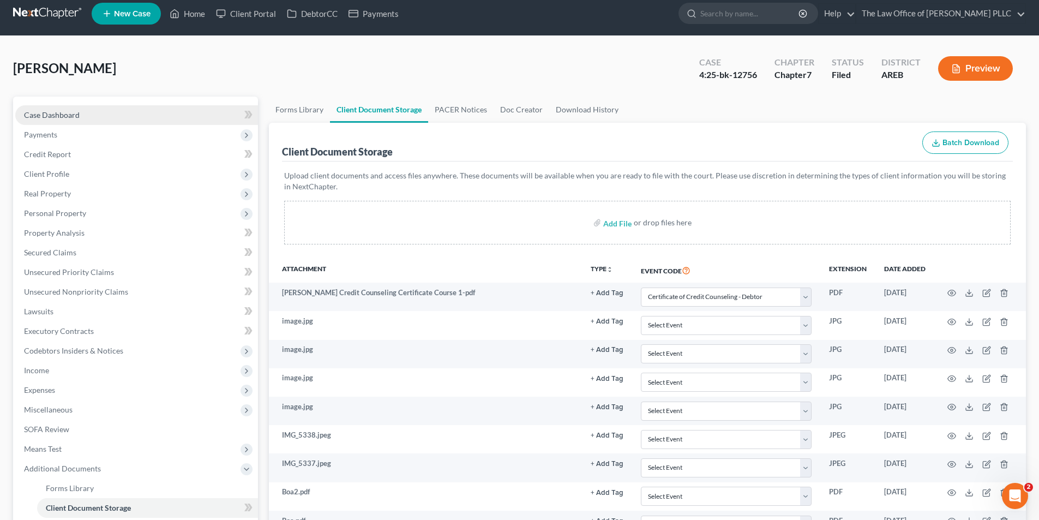
click at [48, 118] on span "Case Dashboard" at bounding box center [52, 114] width 56 height 9
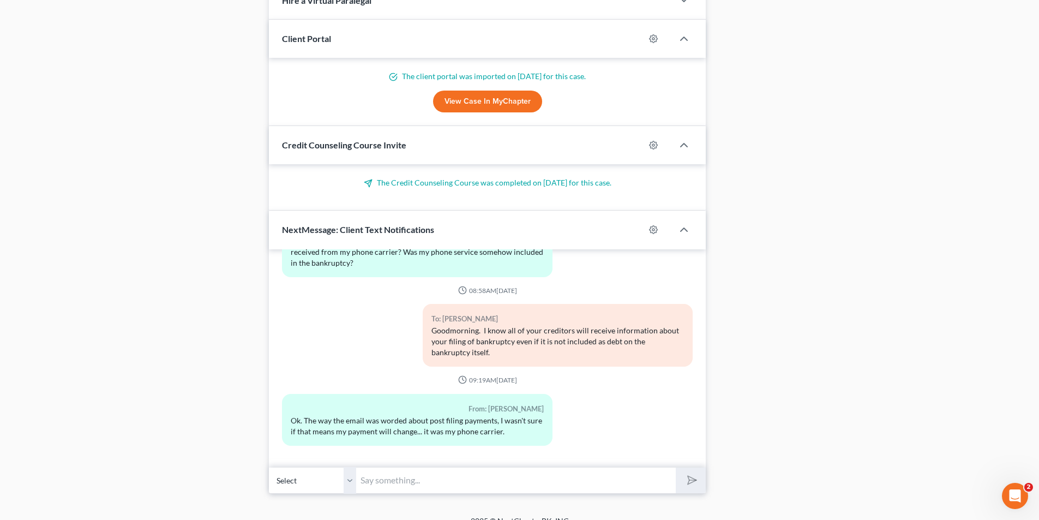
scroll to position [801, 0]
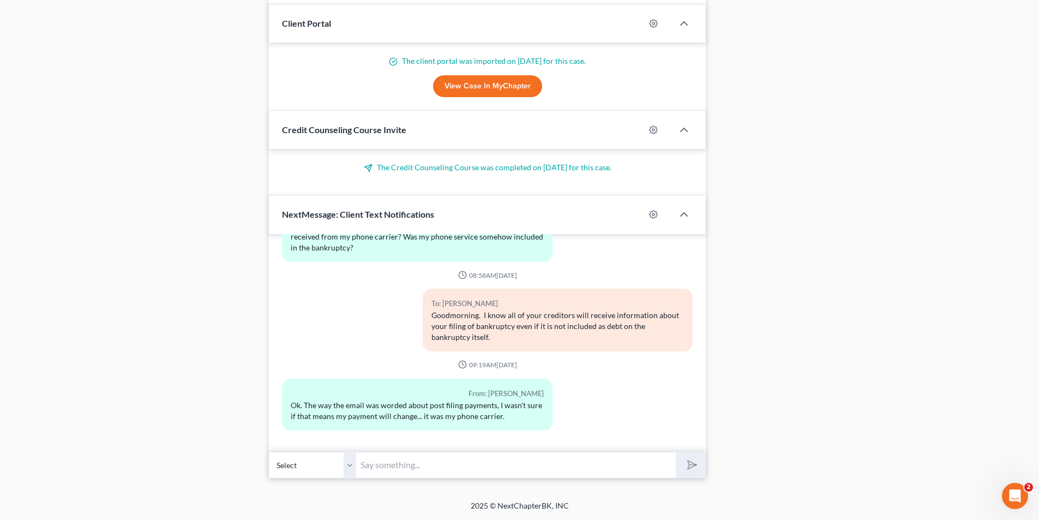
click at [398, 466] on input "text" at bounding box center [515, 464] width 319 height 27
type input "Without reading the email I can't answer for sure on that."
click at [675, 452] on button "submit" at bounding box center [690, 465] width 30 height 26
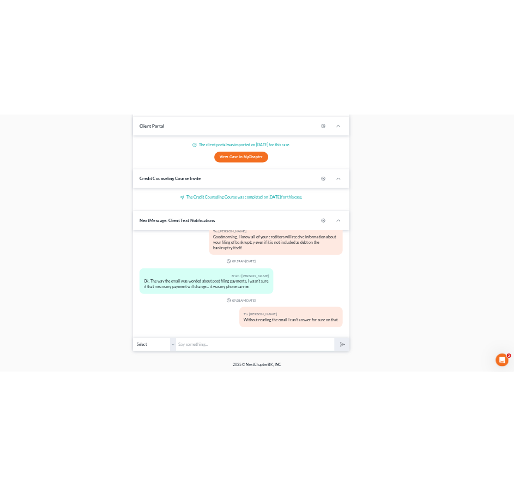
scroll to position [752, 0]
